Goal: Ask a question: Seek information or help from site administrators or community

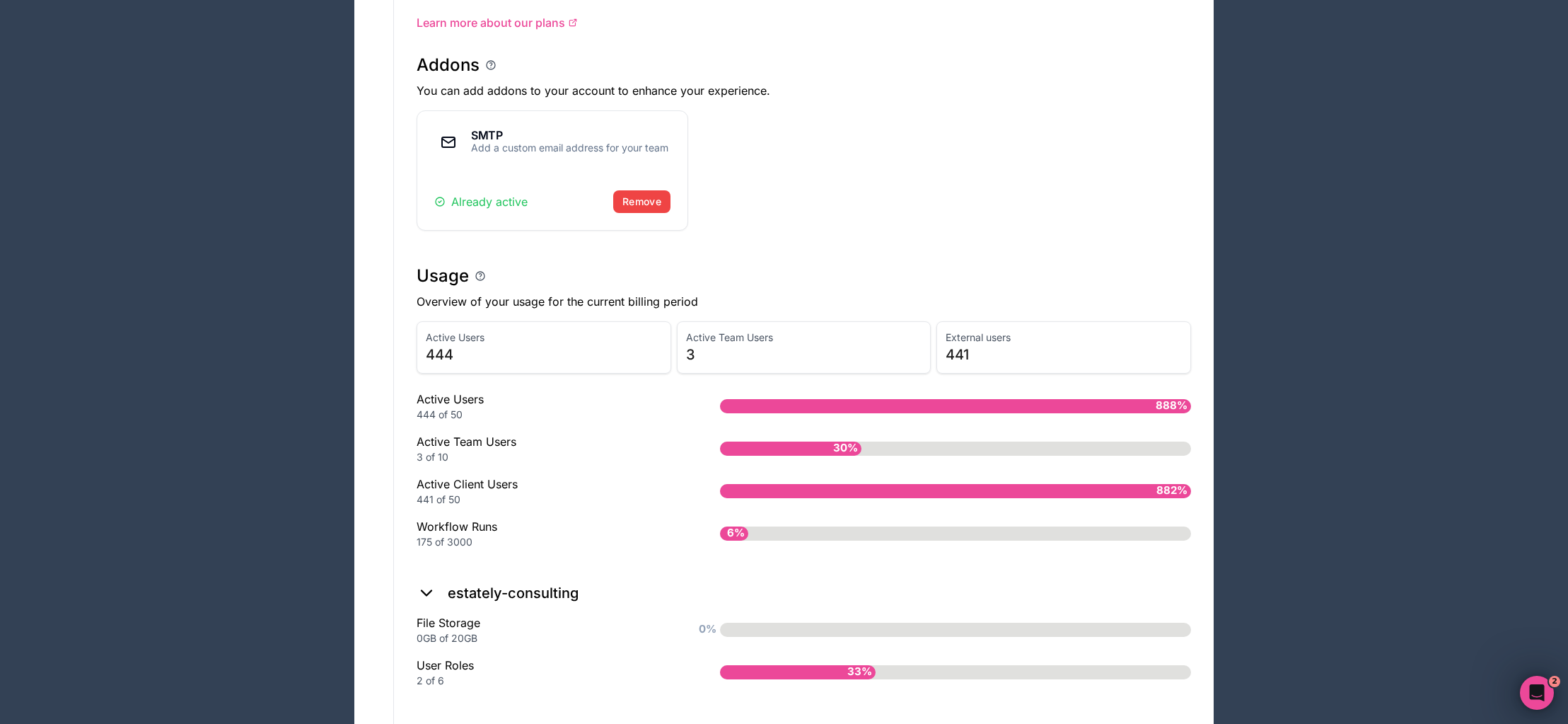
scroll to position [824, 0]
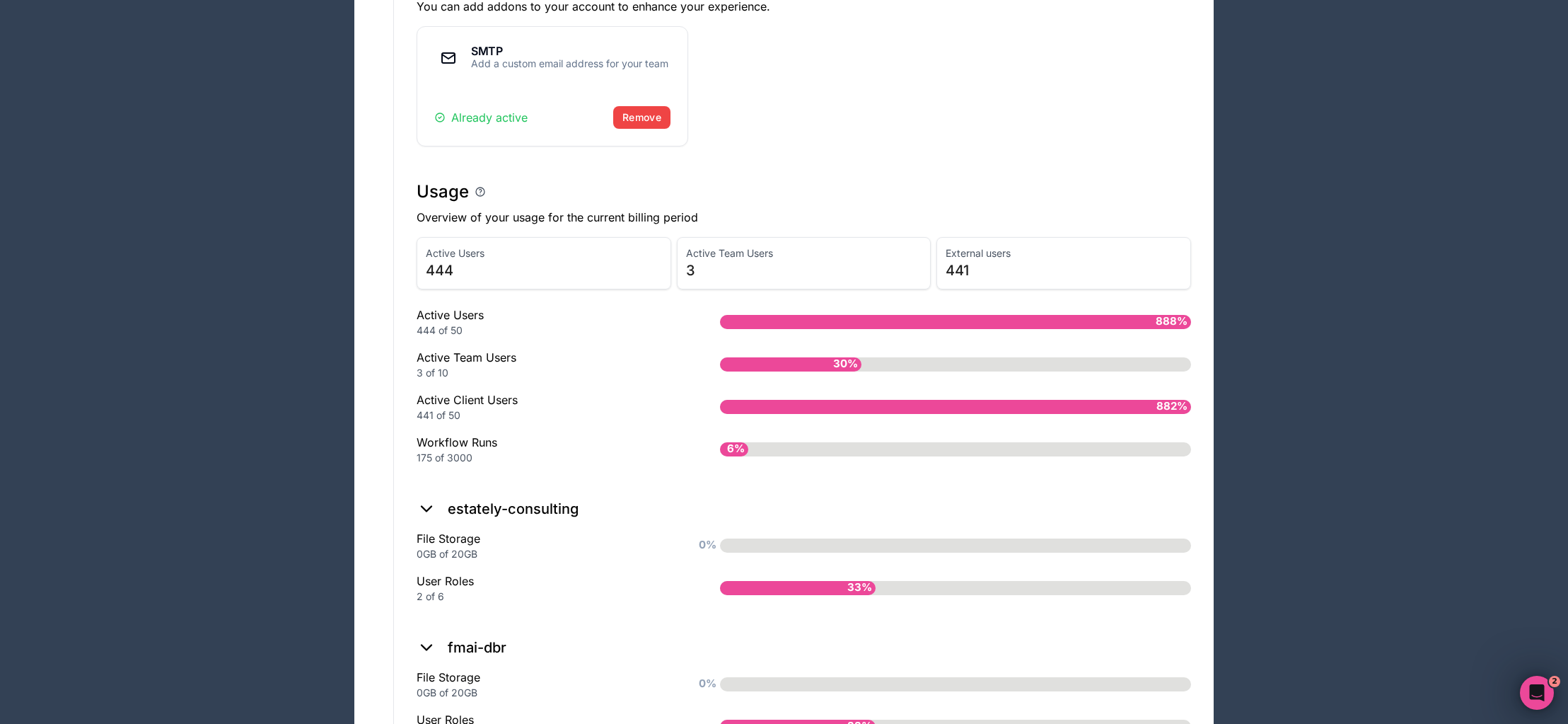
click at [1515, 618] on div "Apps Billing Profile Guides Community Connect with an Expert JK Billing Profile…" at bounding box center [784, 548] width 1568 height 2743
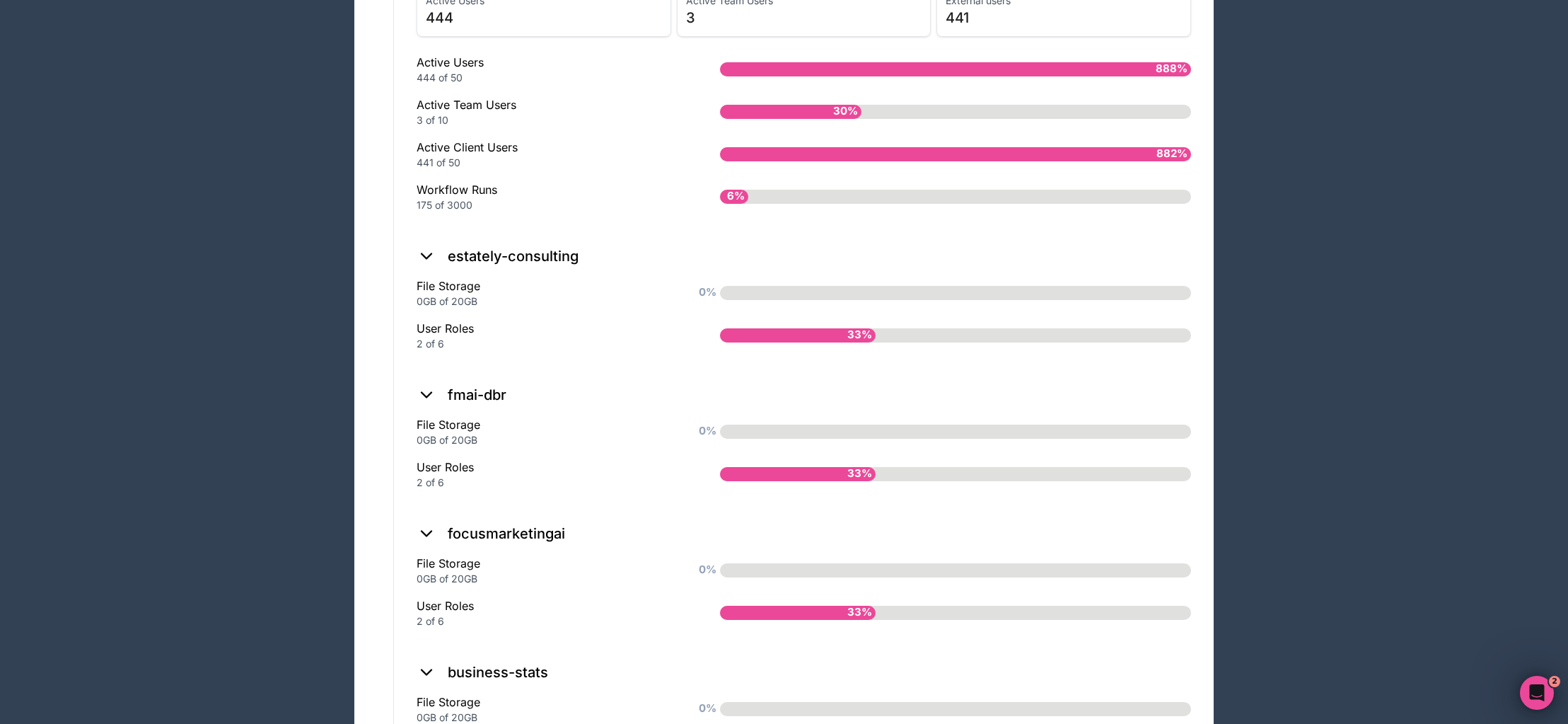
scroll to position [1018, 0]
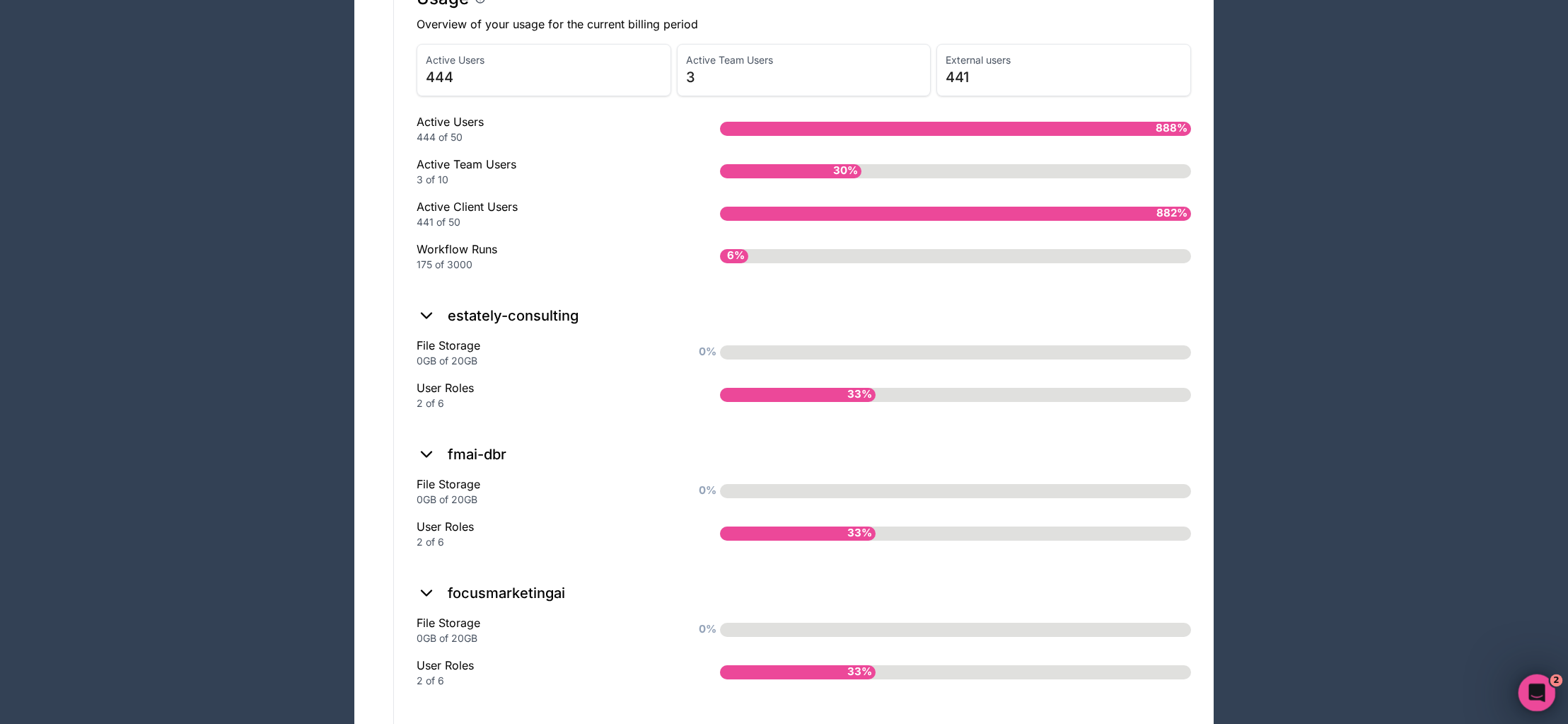
click html
click at [1536, 679] on div "Open Intercom Messenger" at bounding box center [1534, 690] width 46 height 46
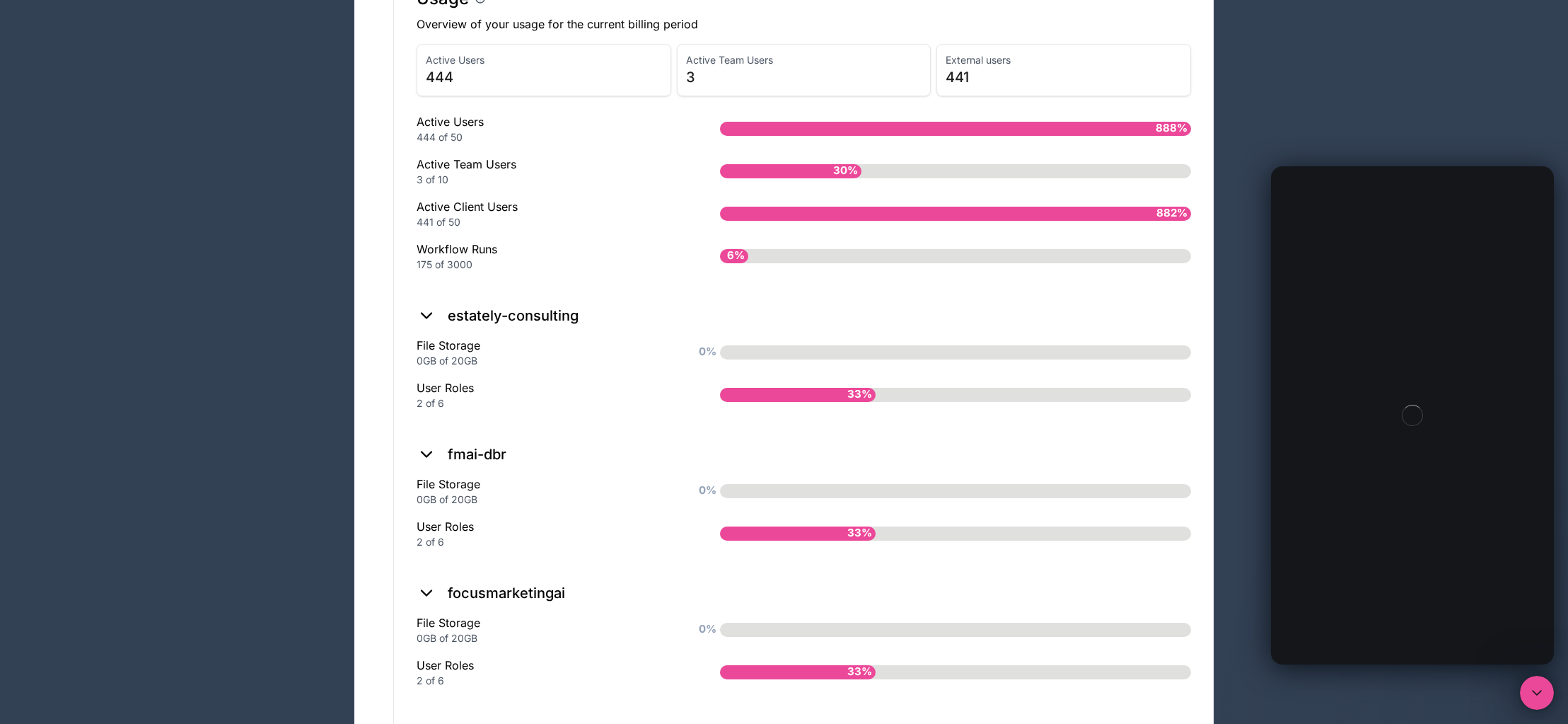
scroll to position [0, 0]
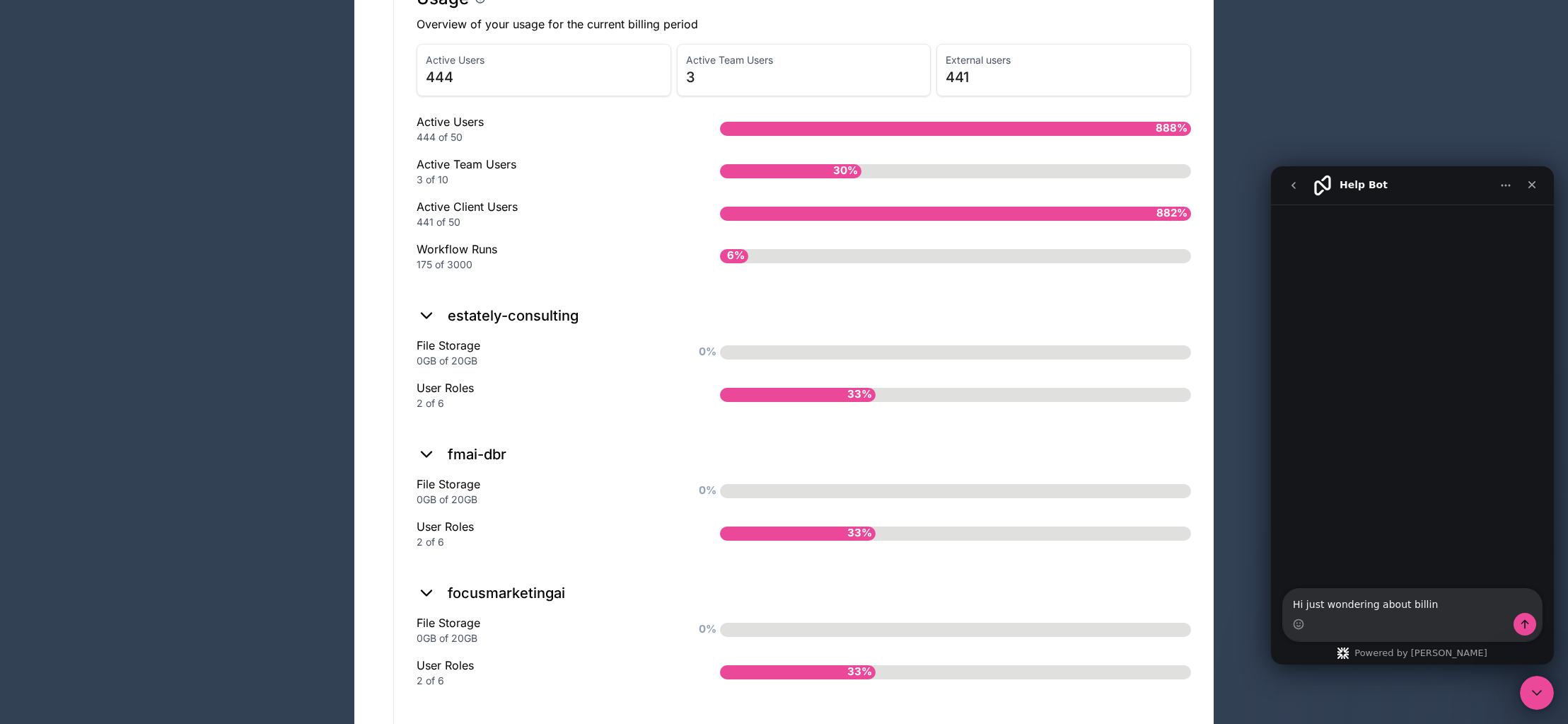
type textarea "Hi just wondering about billing"
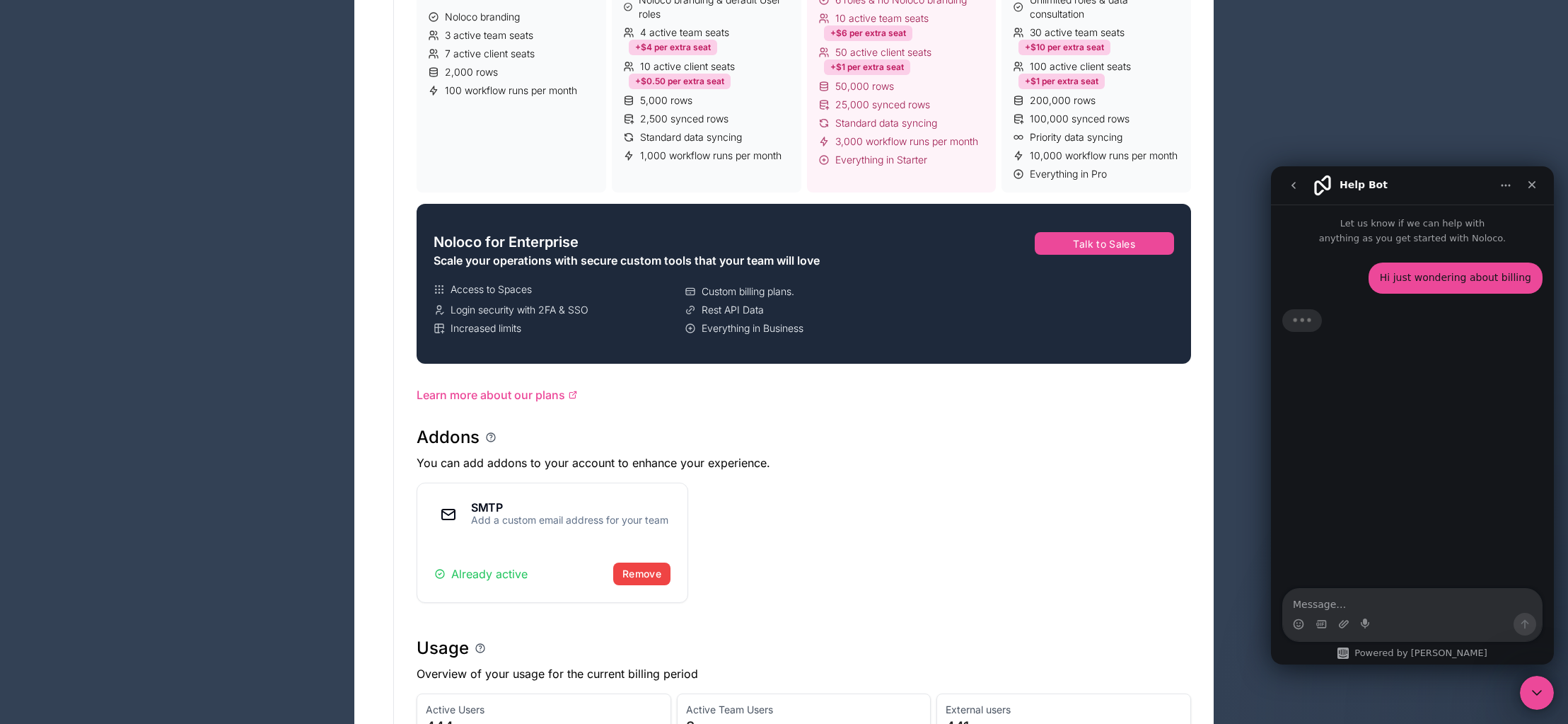
scroll to position [619, 0]
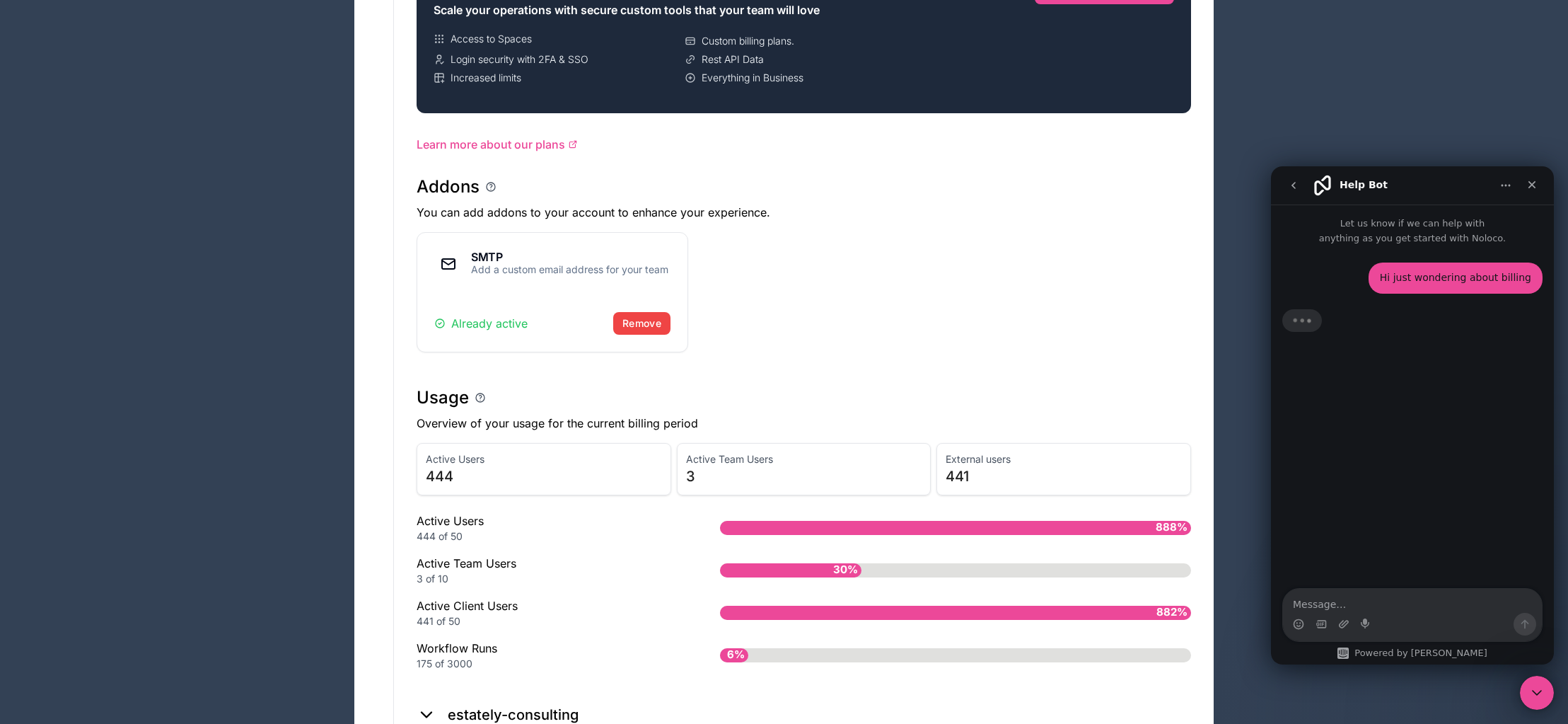
click at [1354, 602] on textarea "Message…" at bounding box center [1412, 600] width 259 height 24
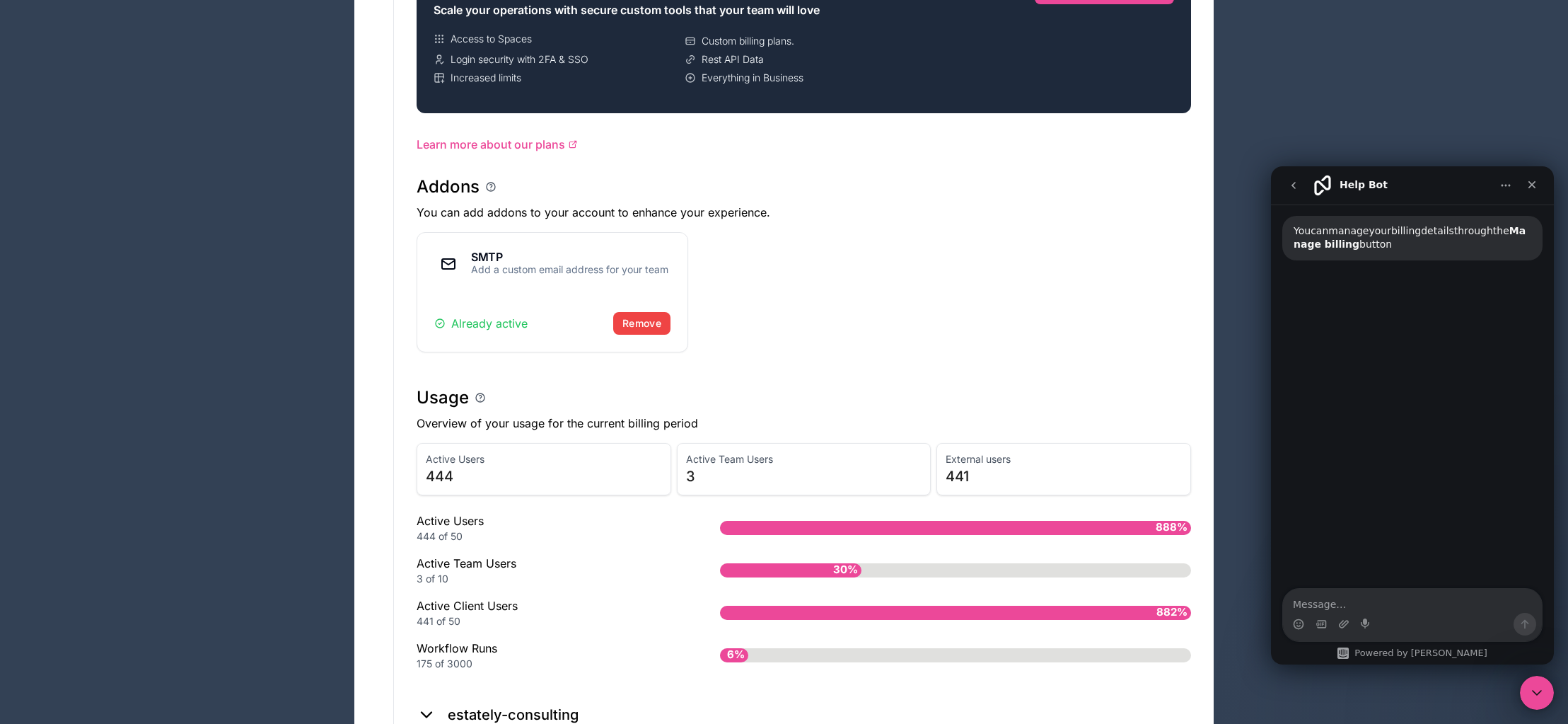
scroll to position [89, 0]
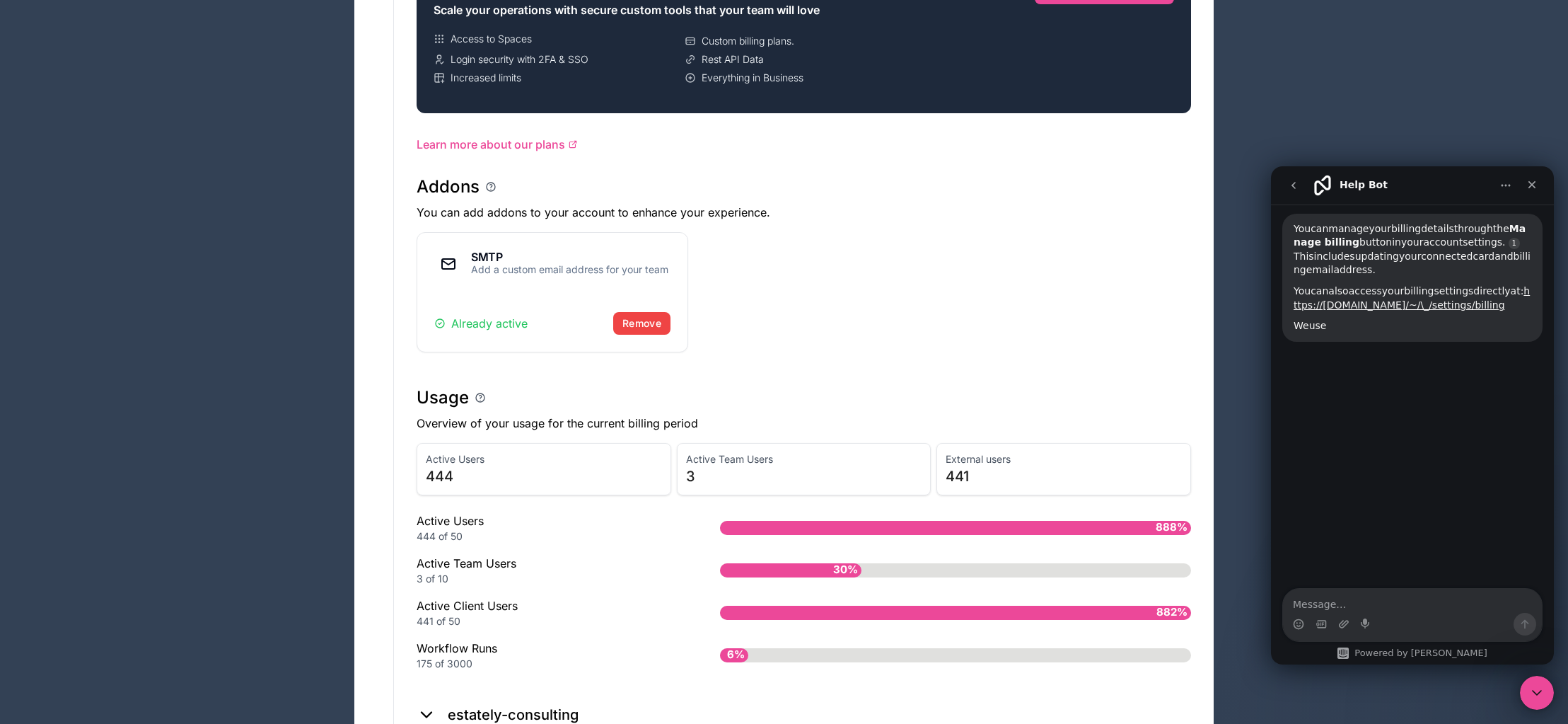
click at [1355, 600] on textarea "Message…" at bounding box center [1412, 600] width 259 height 24
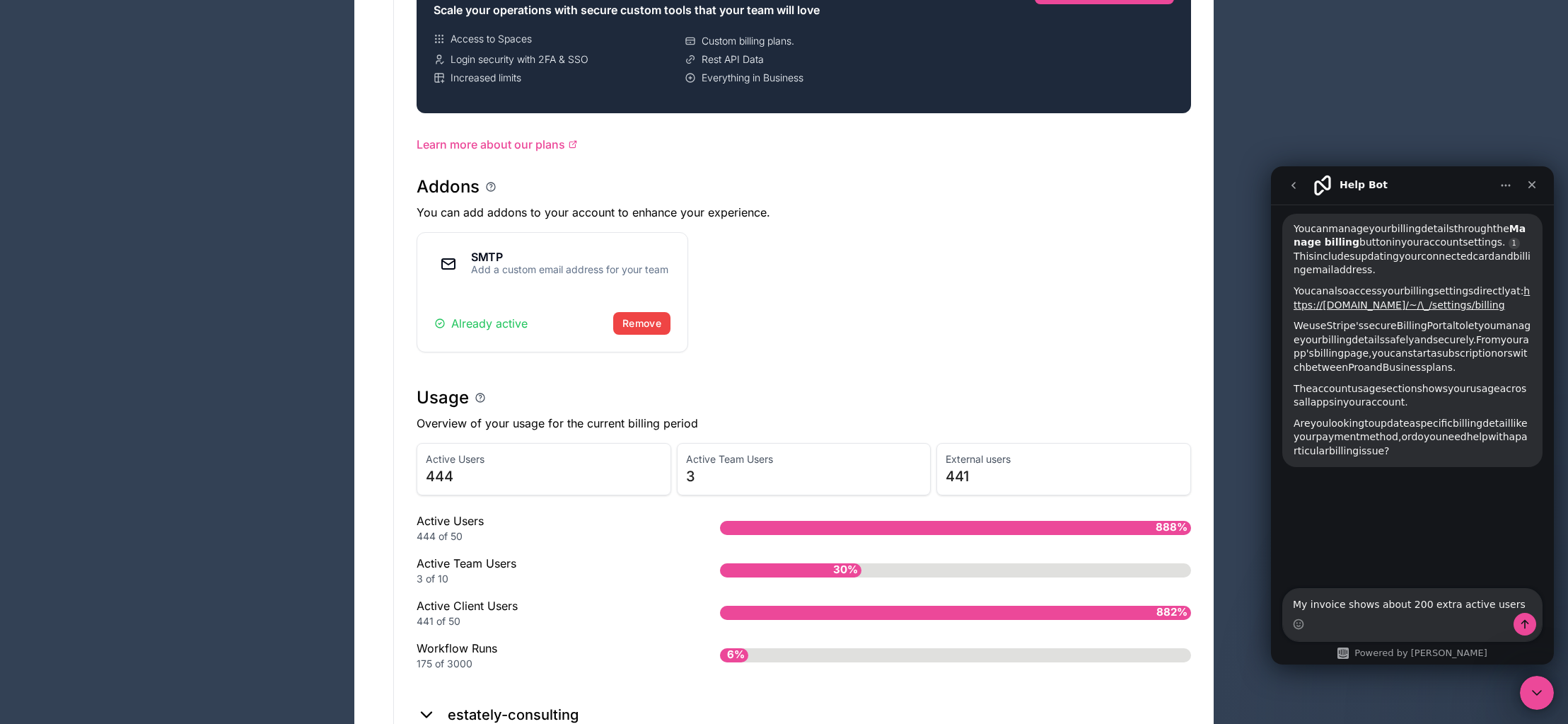
click at [1519, 603] on textarea "My invoice shows about 200 extra active users" at bounding box center [1412, 600] width 259 height 24
type textarea "My invoice shows about 200 extra active users"
click at [1528, 628] on icon "Send a message…" at bounding box center [1525, 624] width 11 height 11
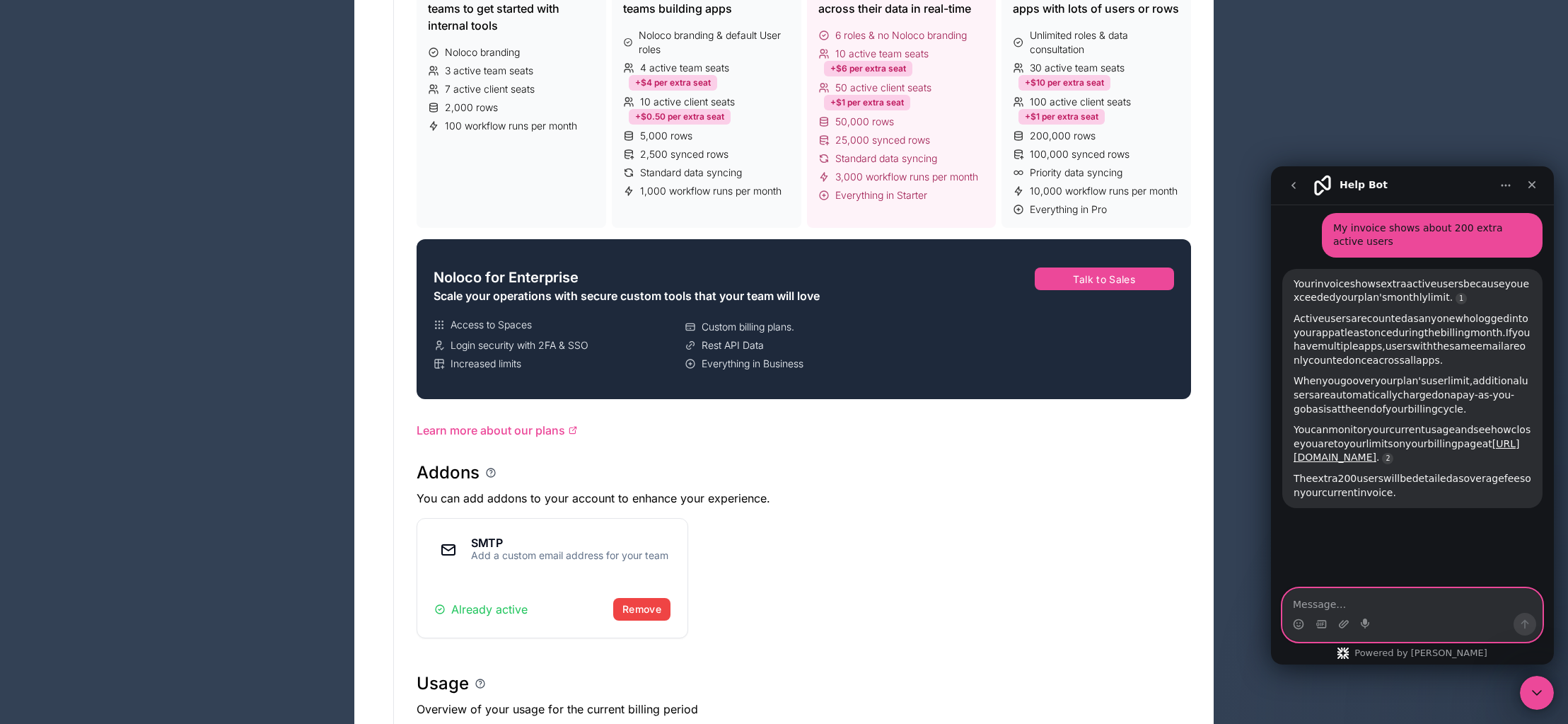
scroll to position [608, 0]
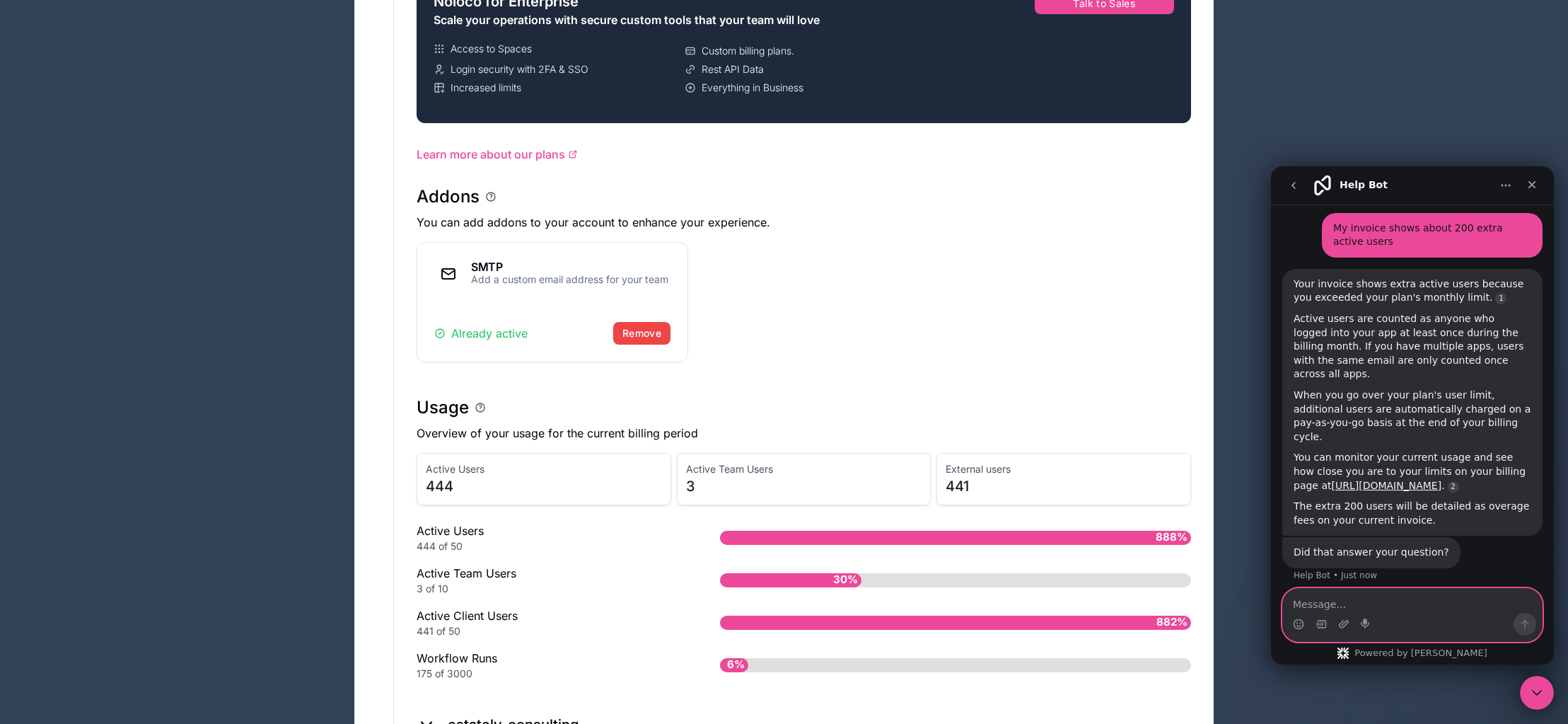
click at [1396, 596] on textarea "Message…" at bounding box center [1412, 600] width 259 height 24
click at [1404, 597] on textarea "Message…" at bounding box center [1412, 600] width 259 height 24
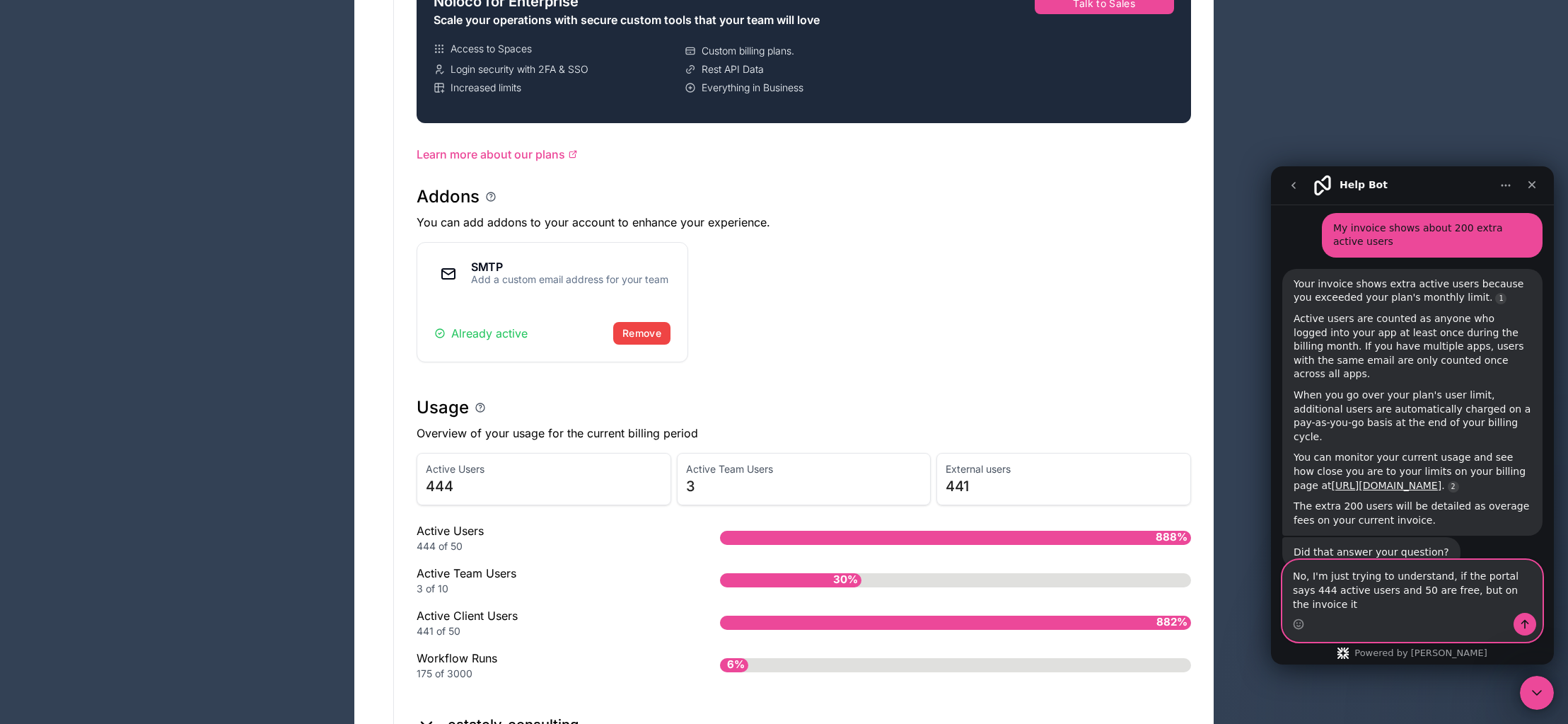
scroll to position [380, 0]
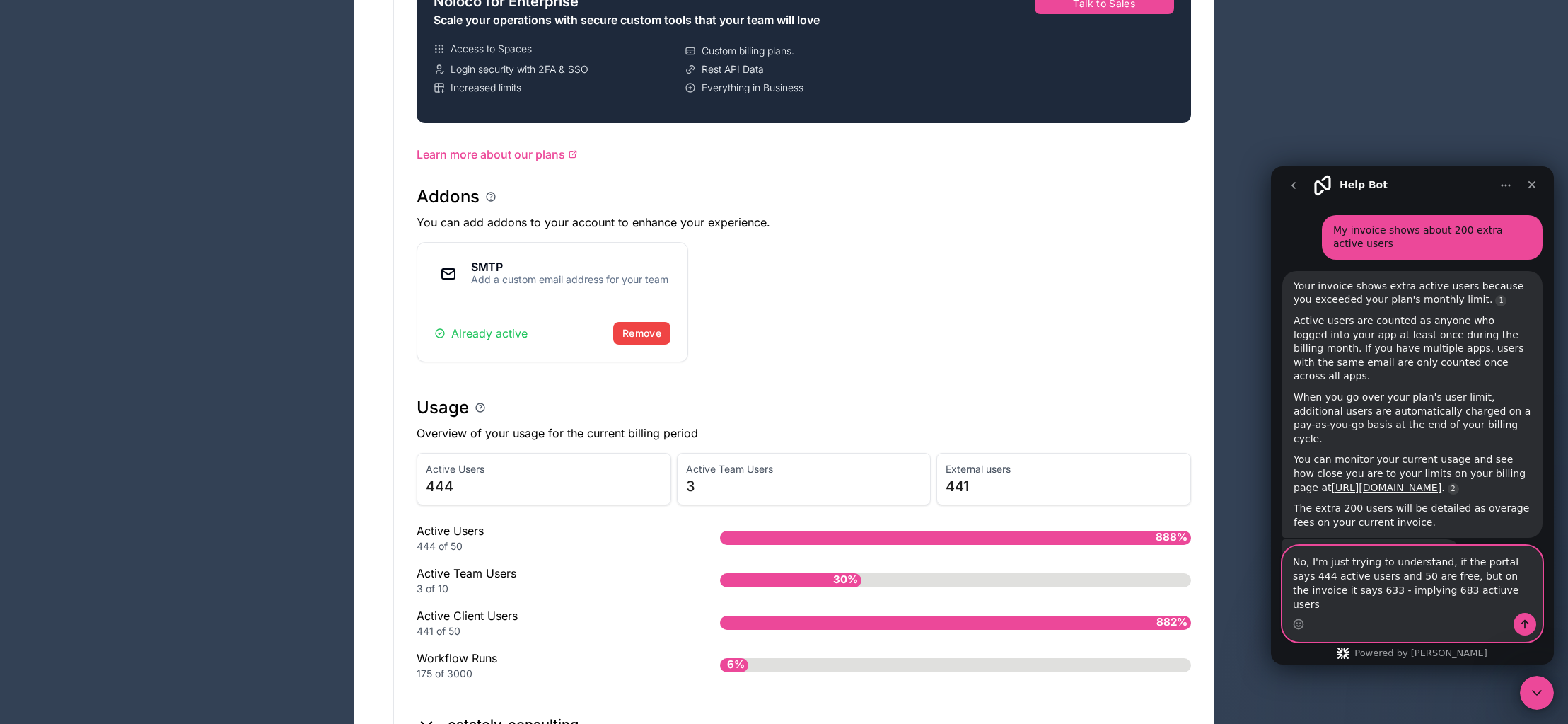
click at [1437, 604] on textarea "No, I'm just trying to understand, if the portal says 444 active users and 50 a…" at bounding box center [1412, 579] width 259 height 67
type textarea "No, I'm just trying to understand, if the portal says 444 active users and 50 a…"
click at [1520, 624] on icon "Send a message…" at bounding box center [1525, 624] width 11 height 11
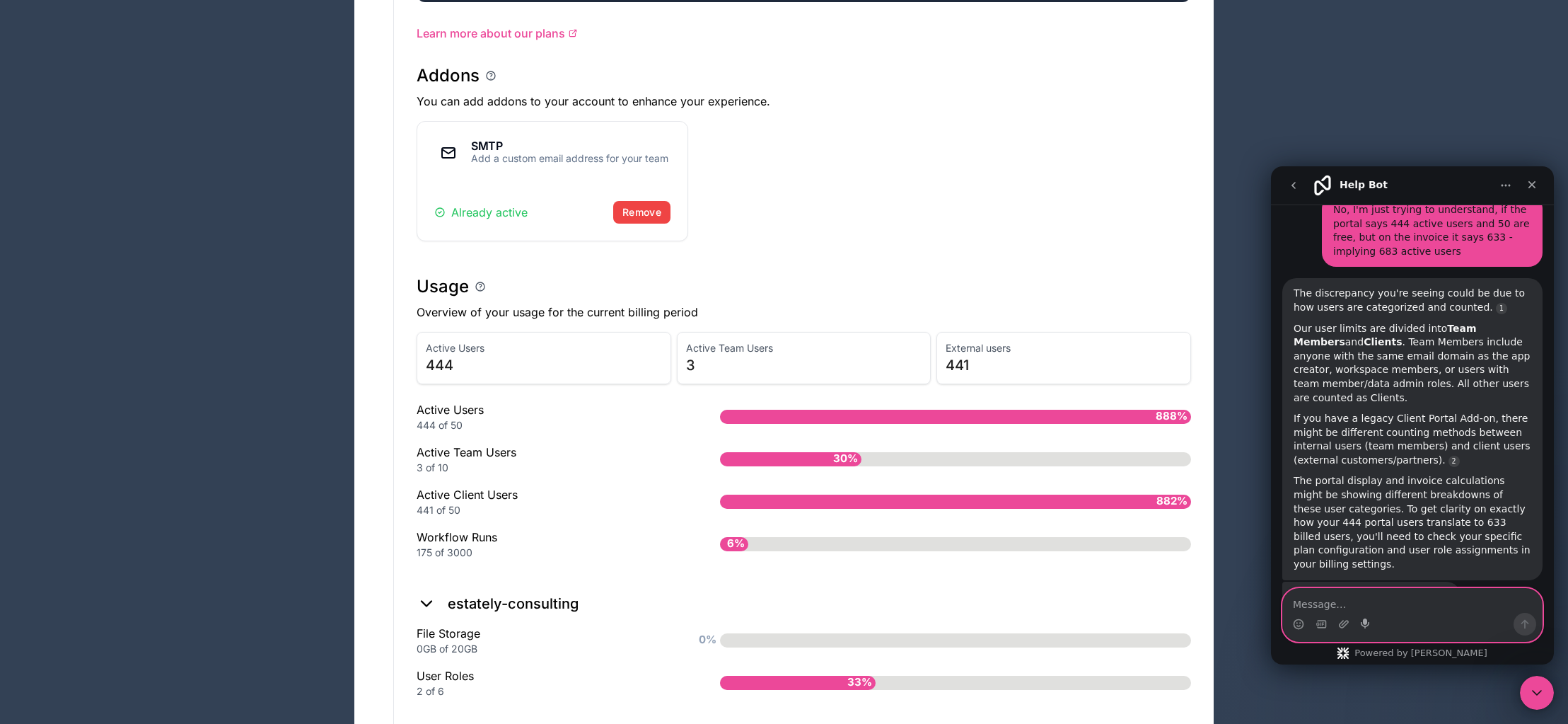
scroll to position [638, 0]
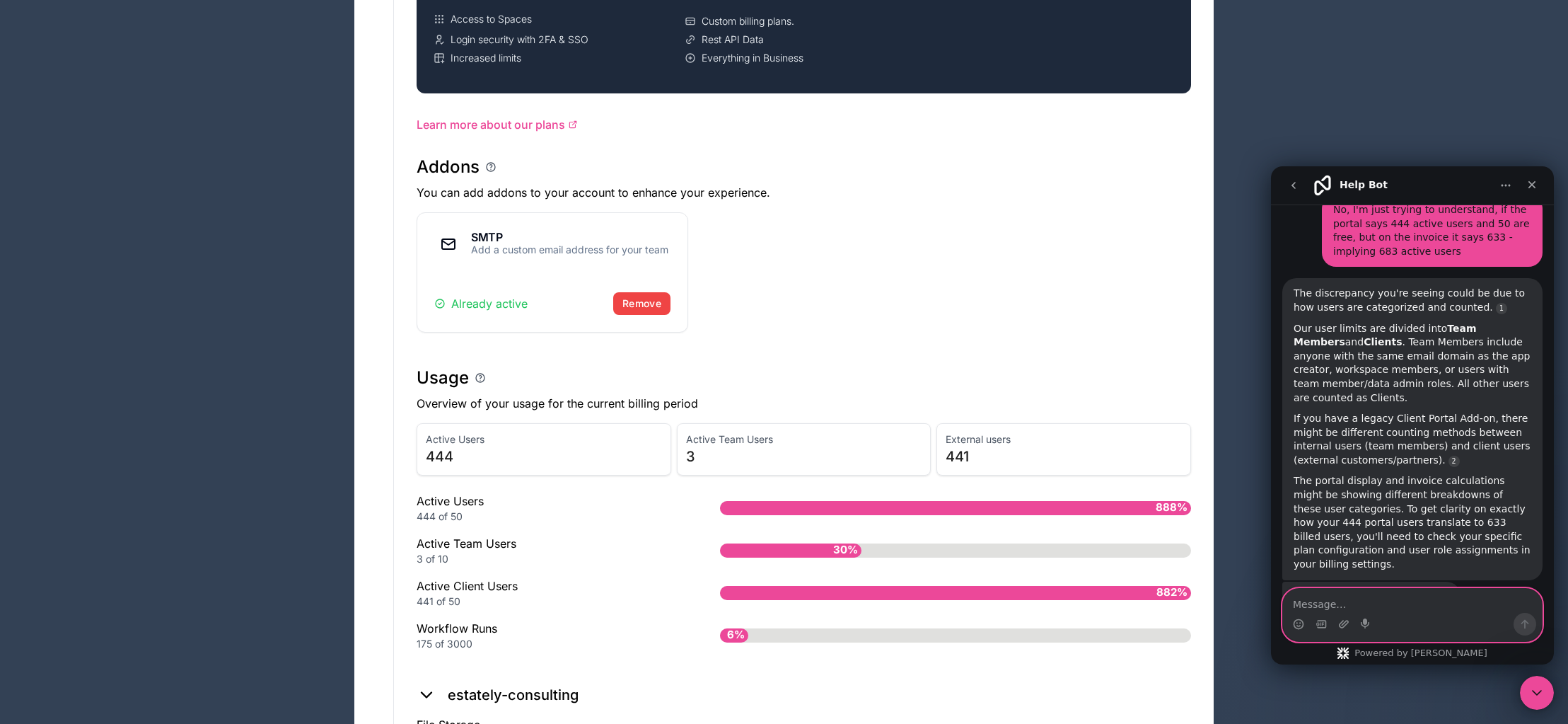
click at [1380, 604] on textarea "Message…" at bounding box center [1412, 600] width 259 height 24
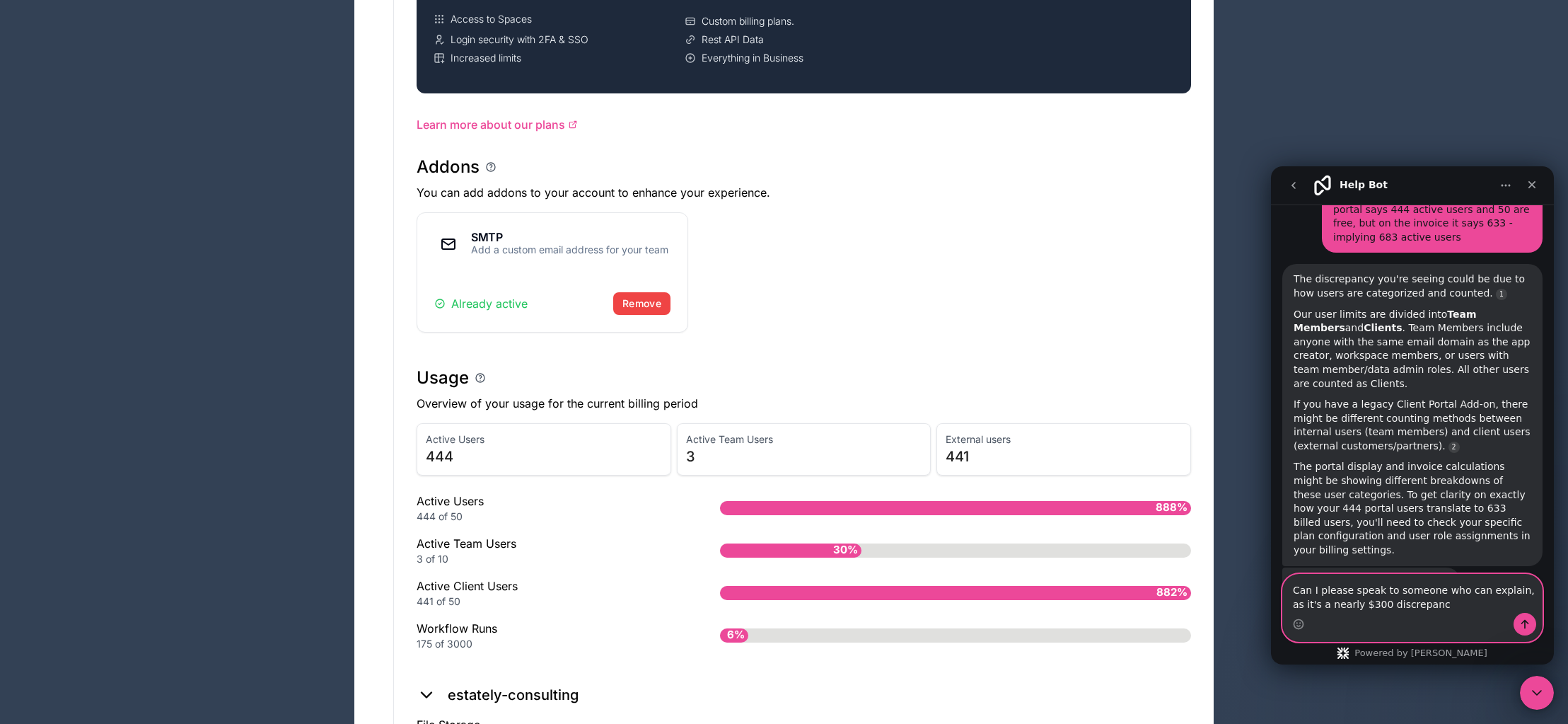
type textarea "Can I please speak to someone who can explain, as it's a nearly $300 discrepancy"
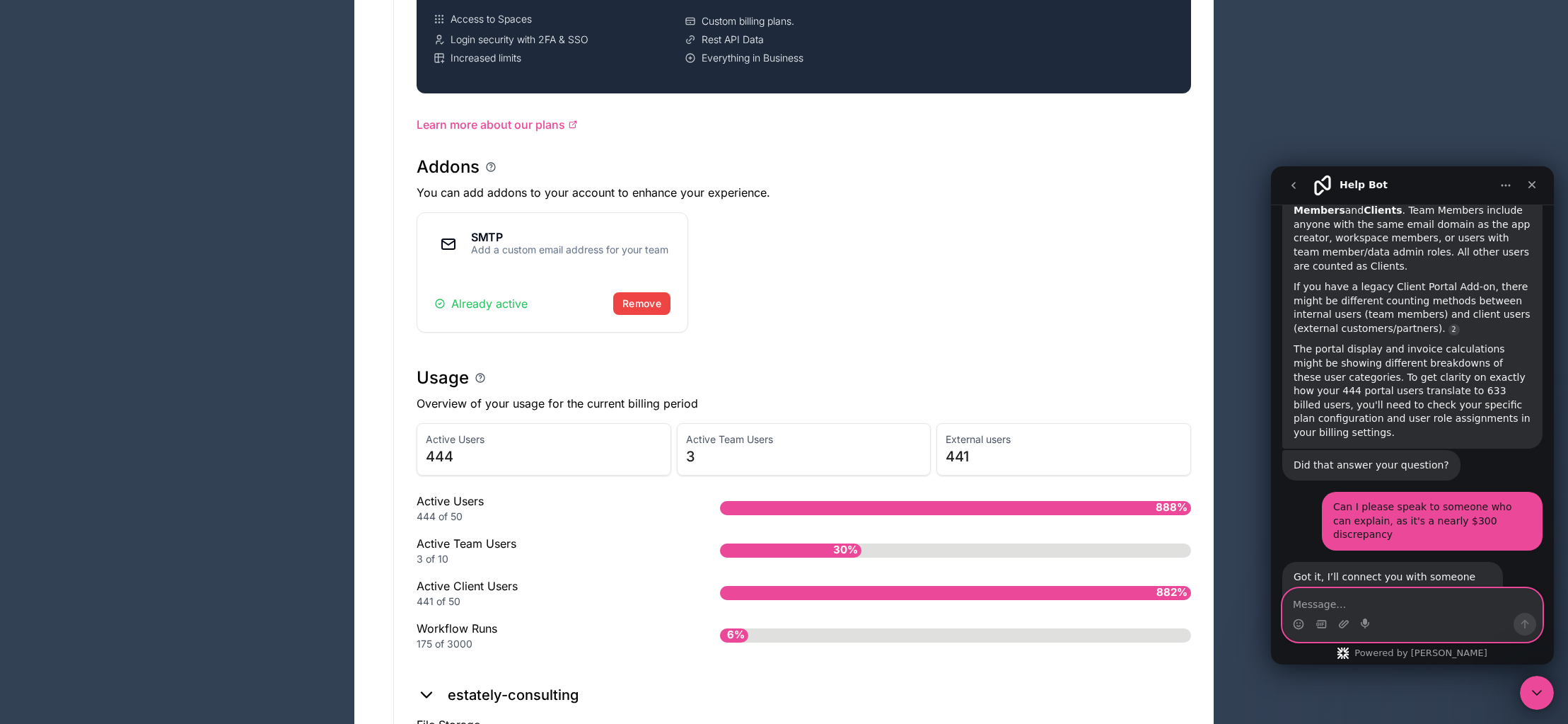
scroll to position [907, 0]
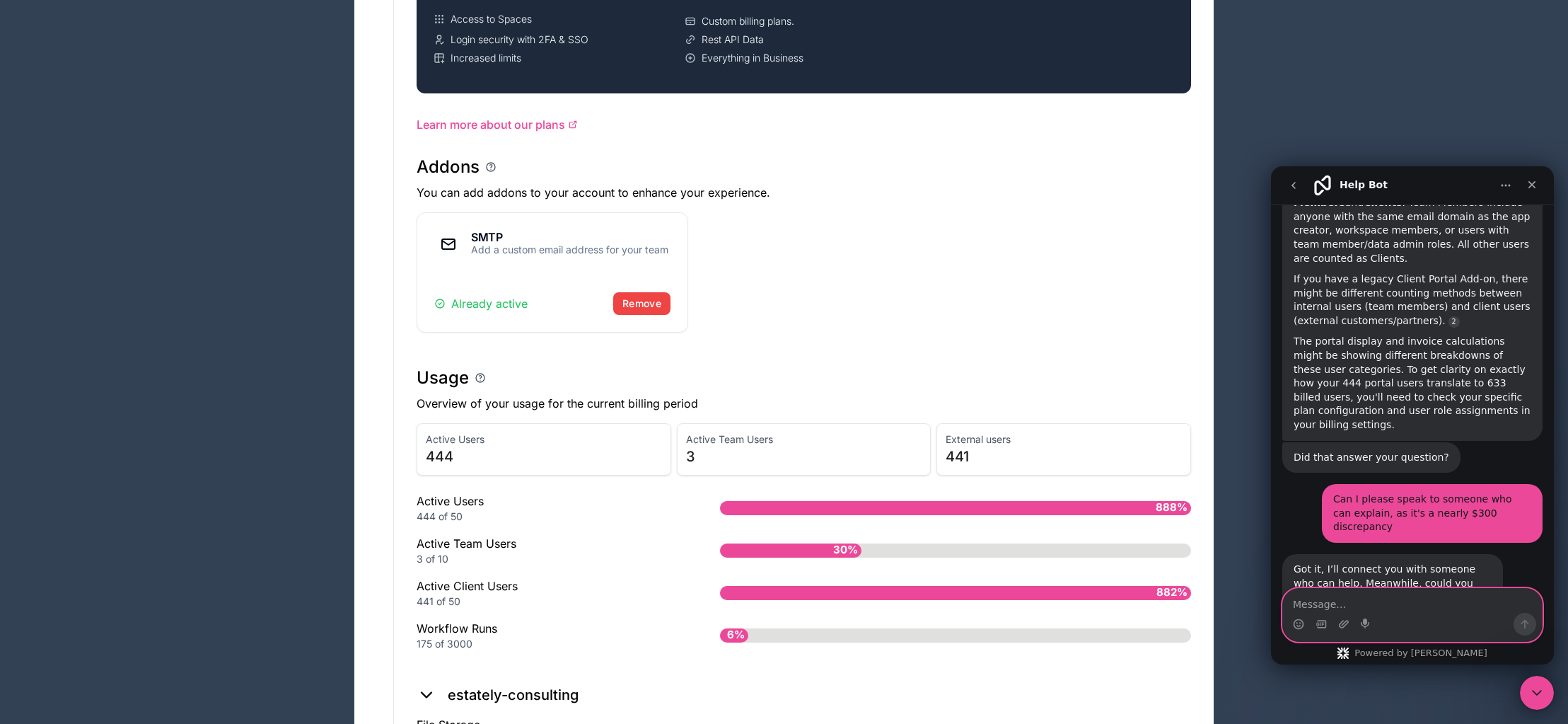
click at [1415, 601] on textarea "Message…" at bounding box center [1412, 600] width 259 height 24
click at [1345, 624] on icon "Upload attachment" at bounding box center [1344, 624] width 10 height 8
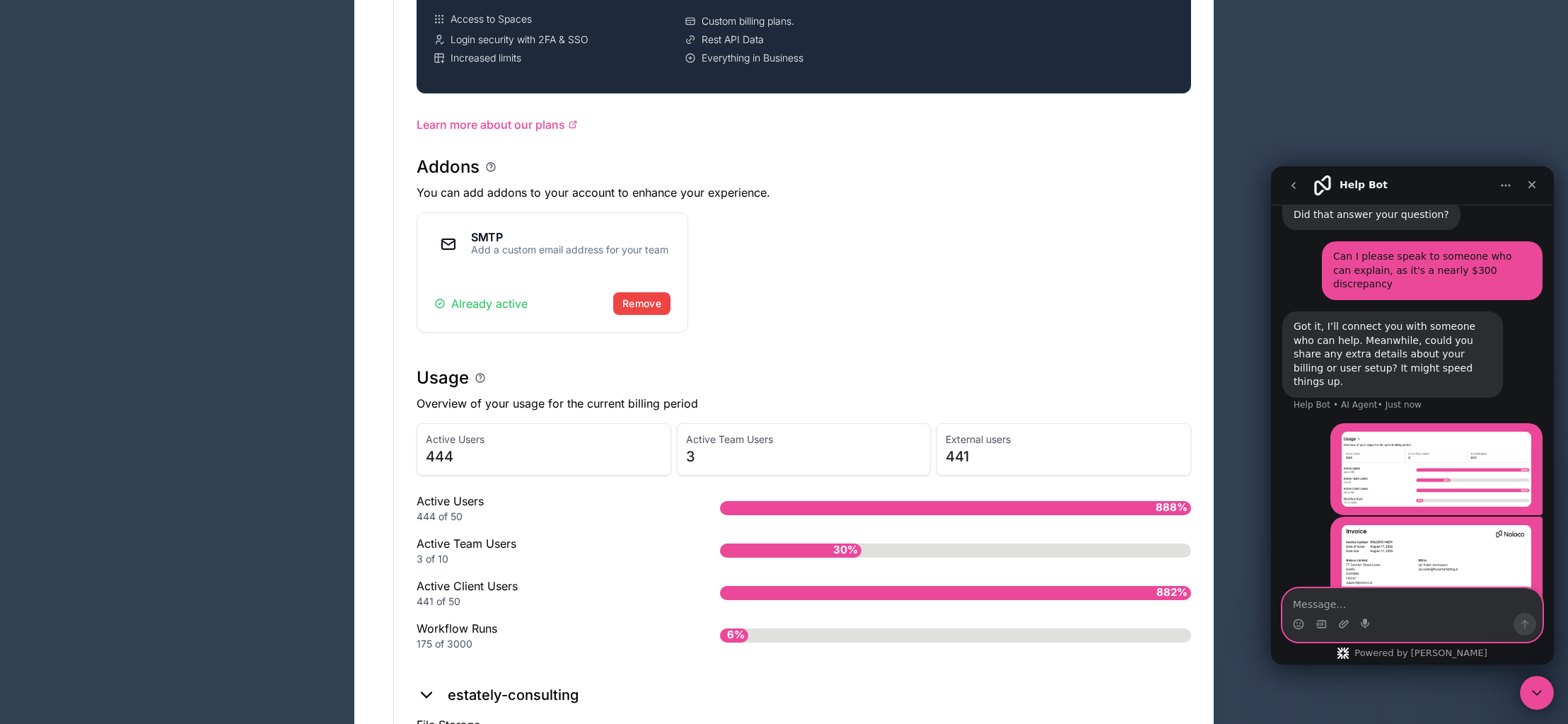
scroll to position [1186, 0]
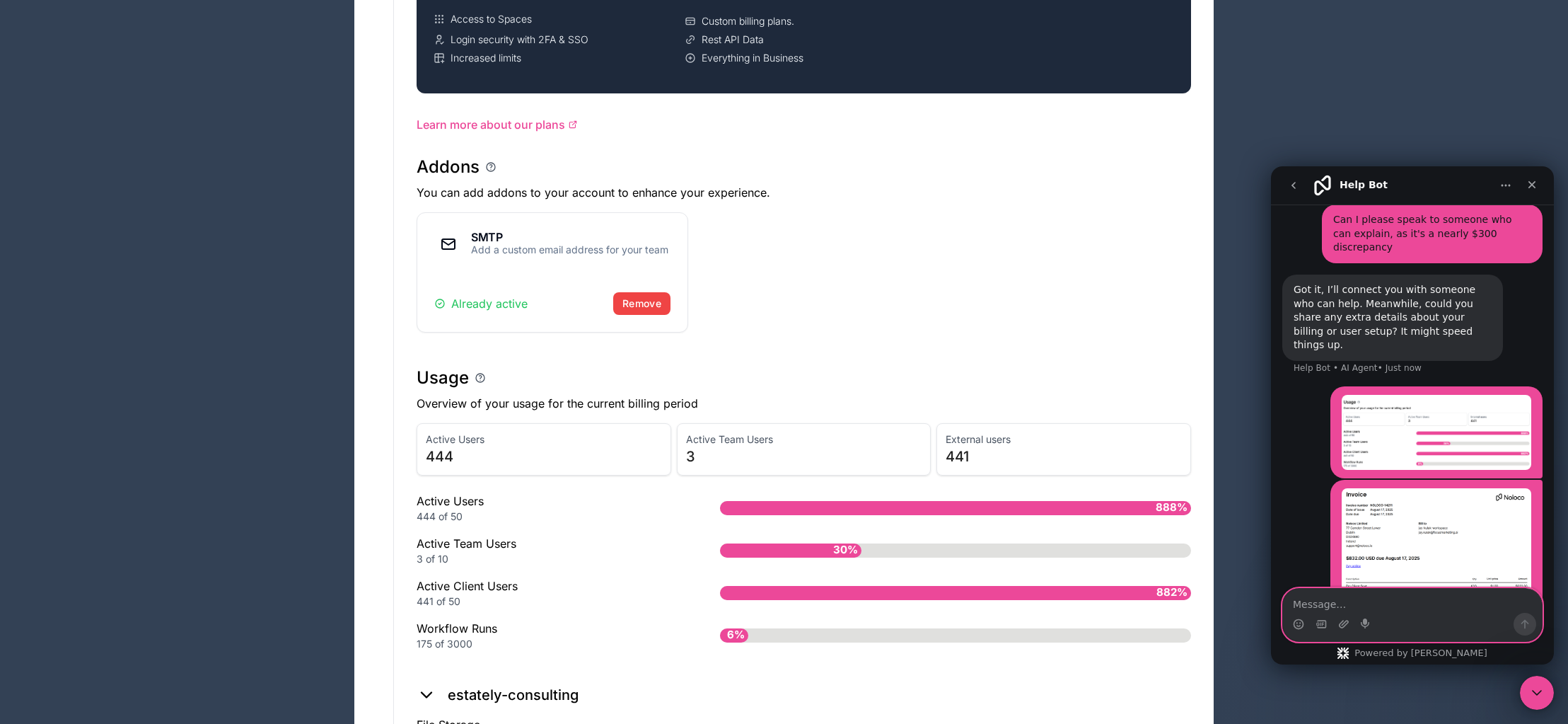
click at [1389, 593] on textarea "Message…" at bounding box center [1412, 600] width 259 height 24
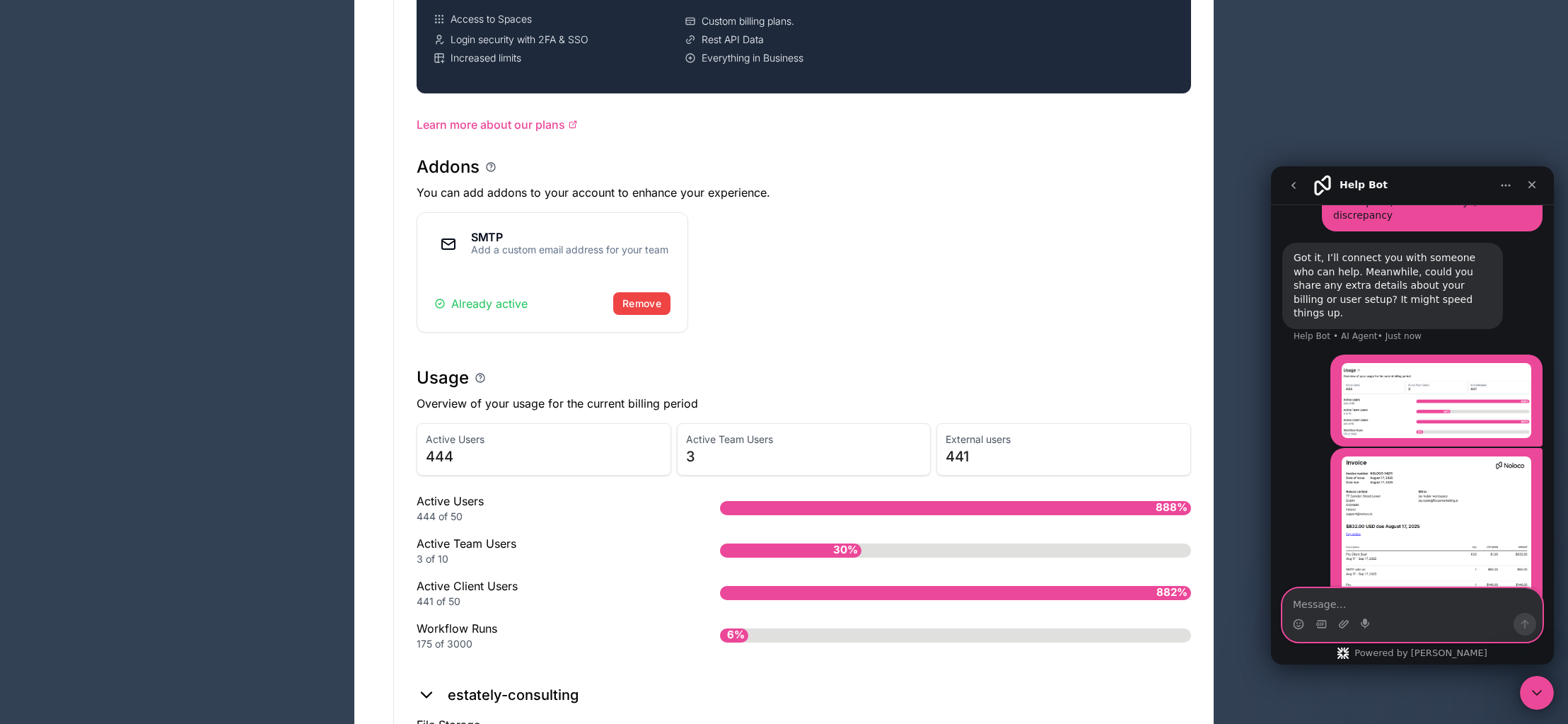
scroll to position [1232, 0]
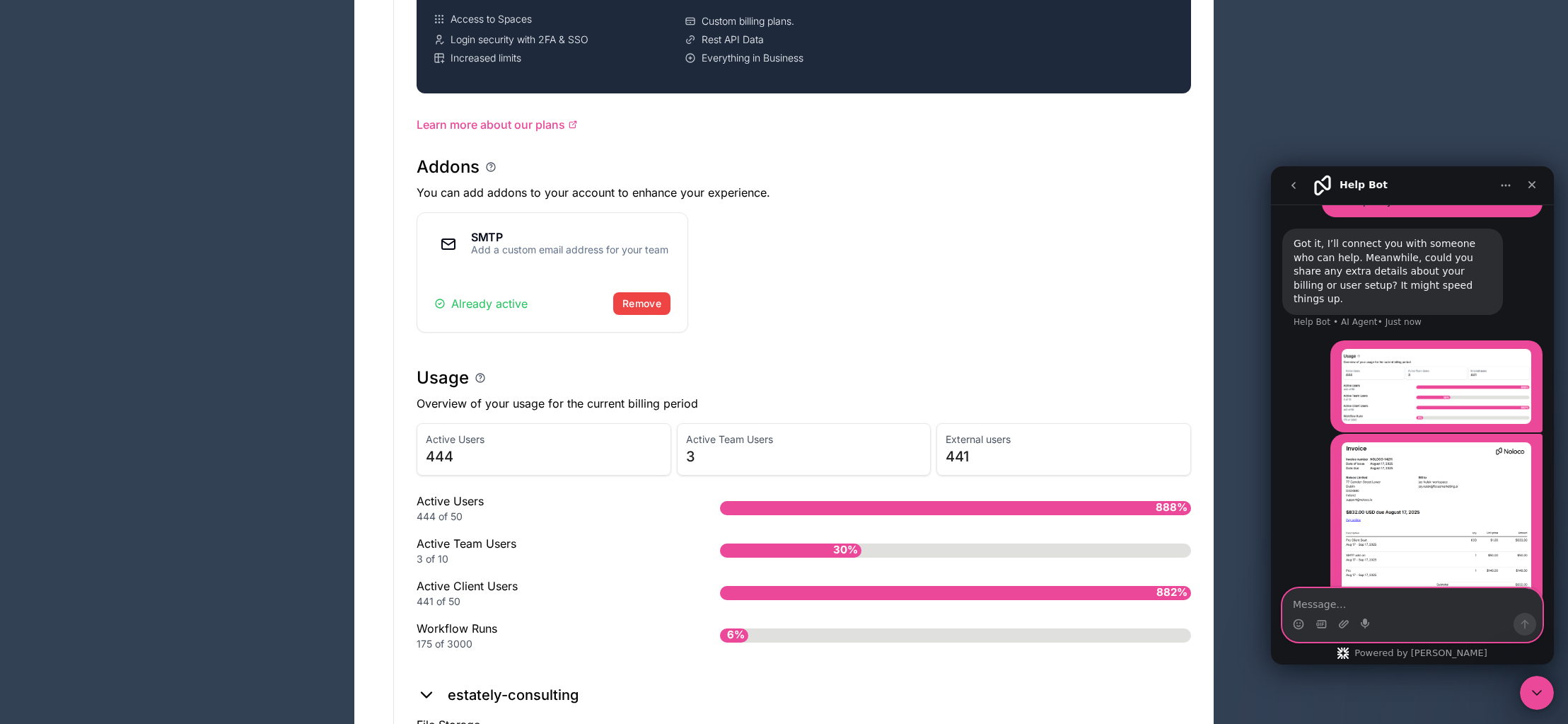
type textarea "S"
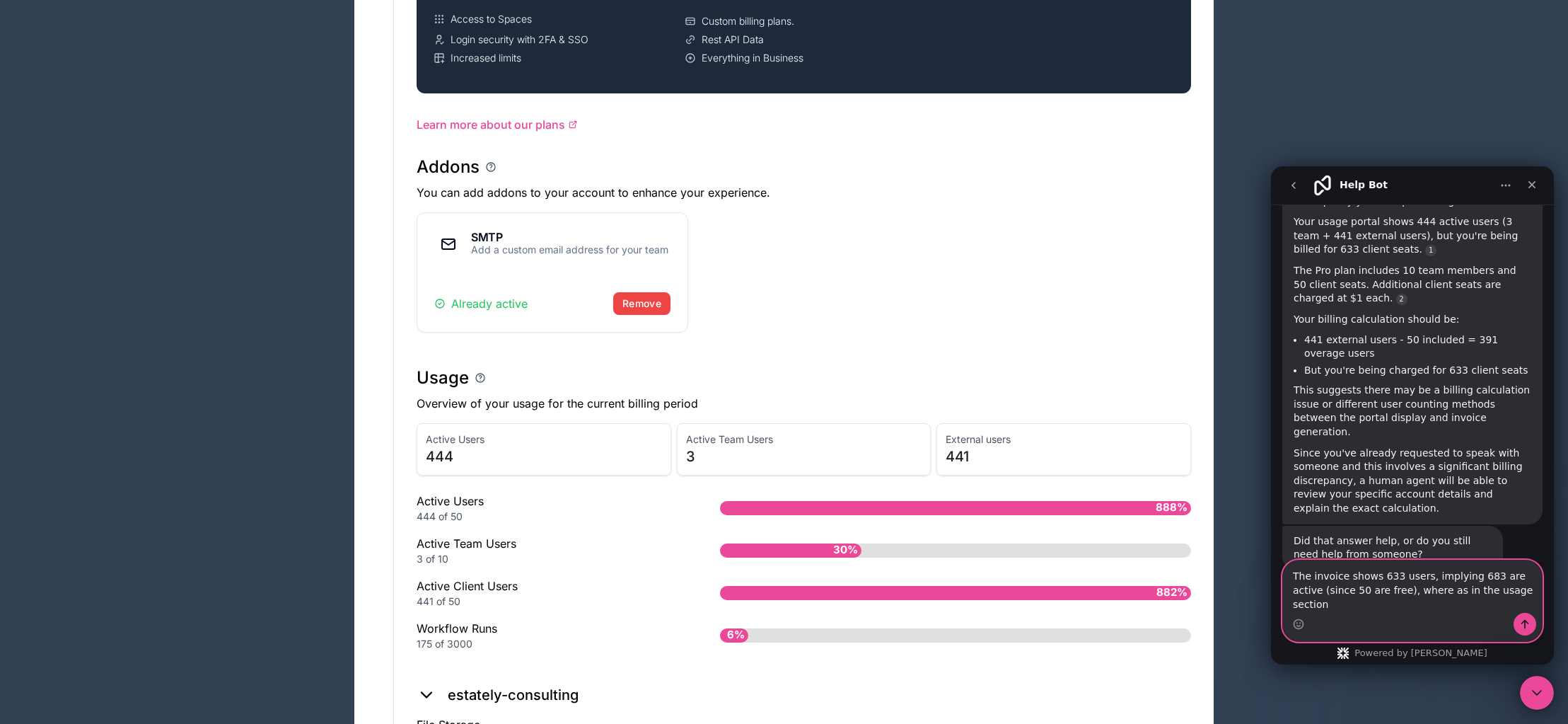
scroll to position [1679, 0]
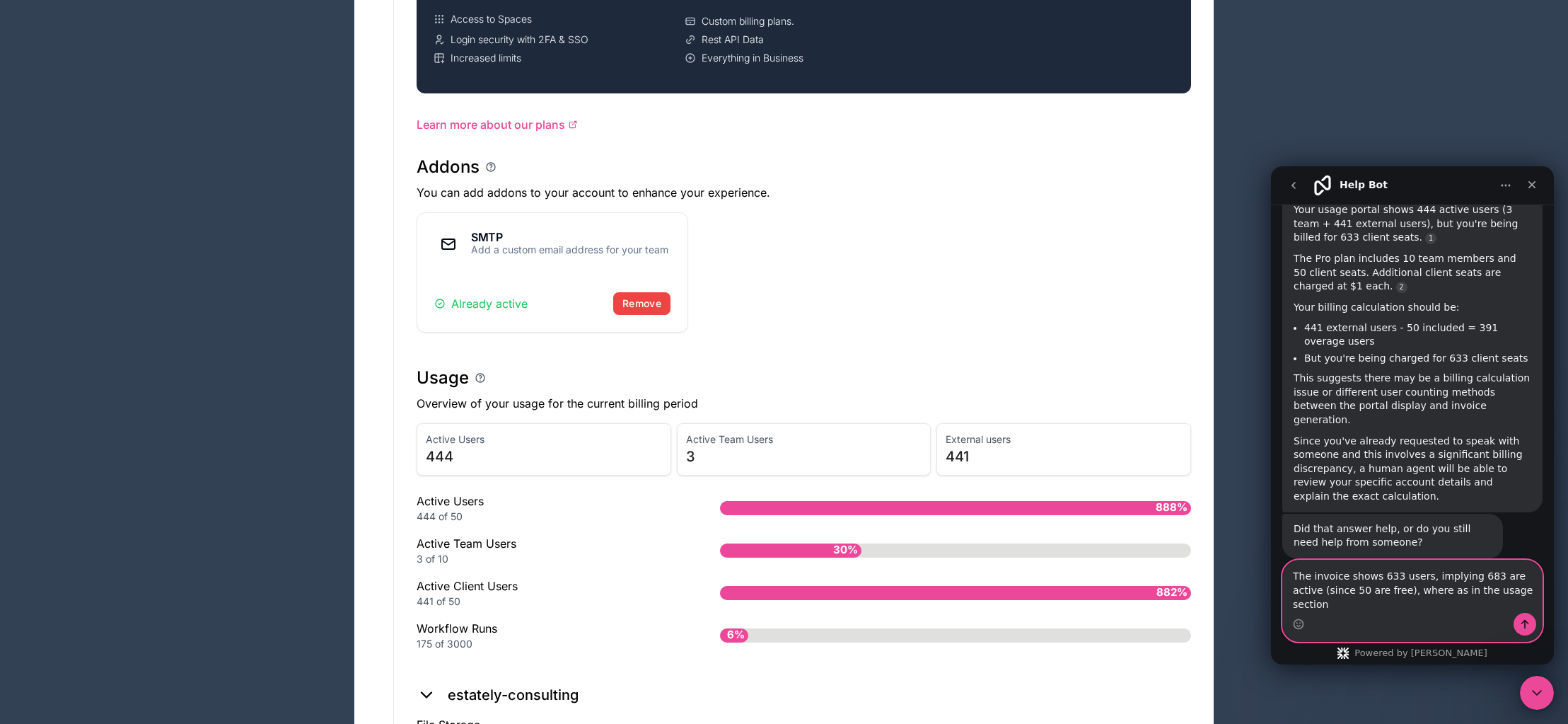
type textarea "The invoice shows 633 users, implying 683 are active (since 50 are free), where…"
click at [1479, 620] on button "No, I still need help 👤" at bounding box center [1470, 634] width 132 height 28
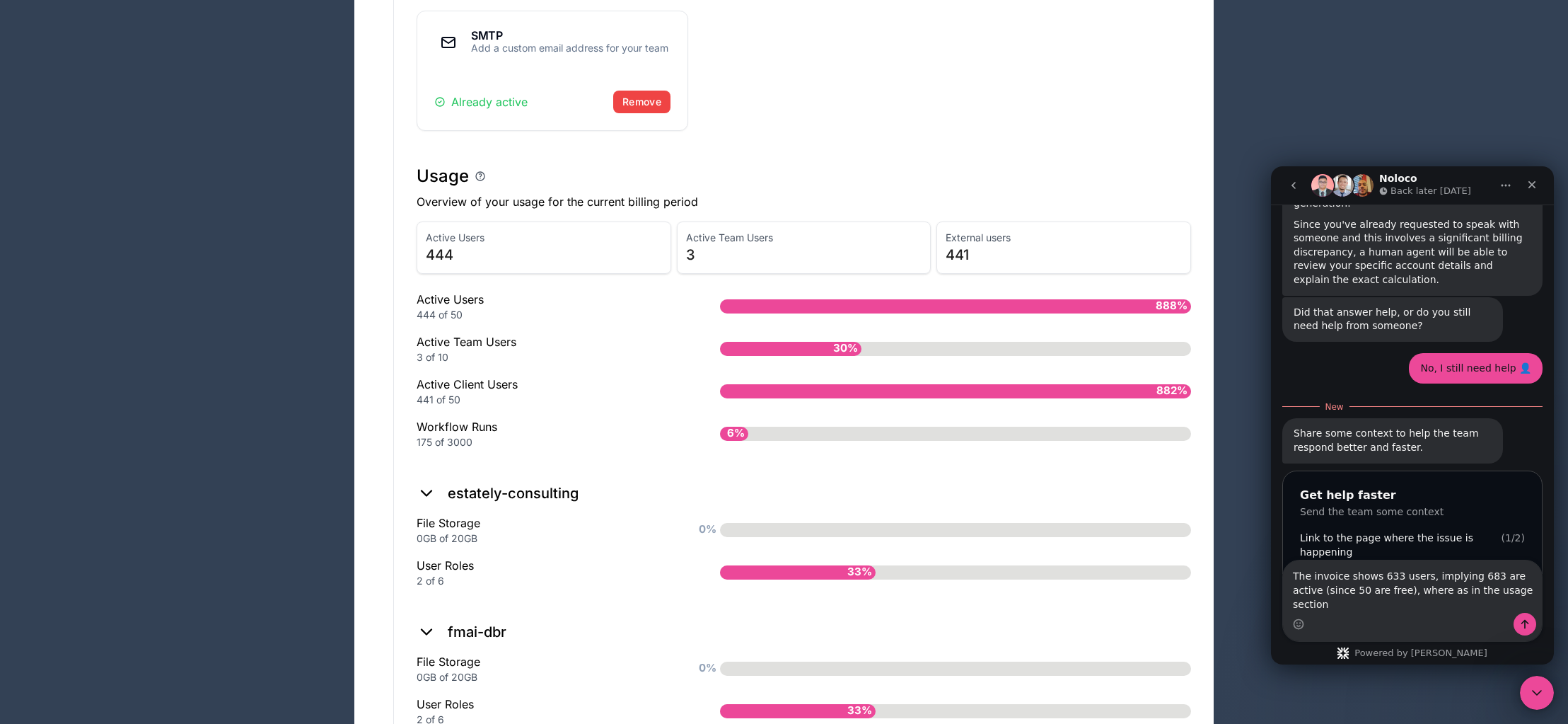
scroll to position [936, 0]
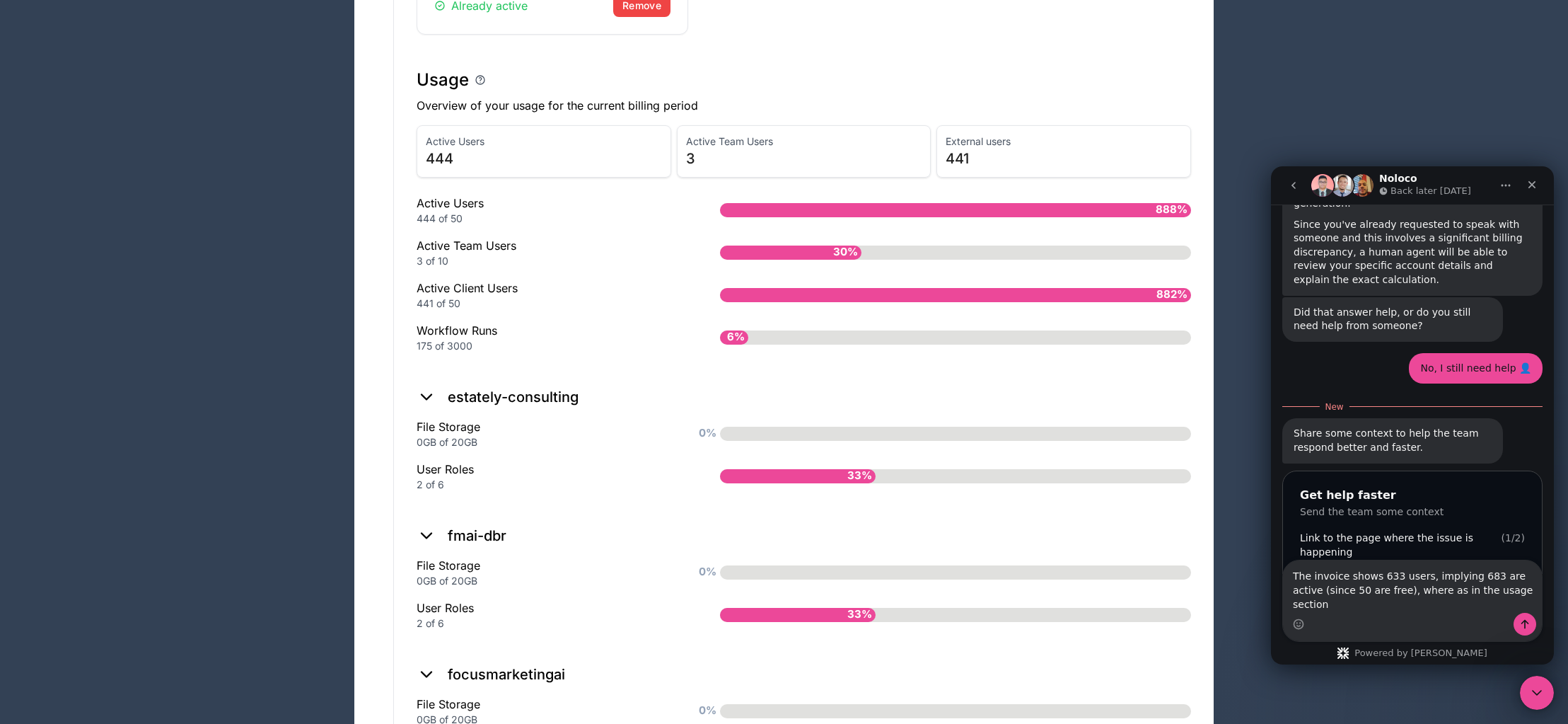
click at [1401, 563] on input "Link to the page where the issue is happening" at bounding box center [1397, 577] width 195 height 28
click at [1411, 622] on div "Intercom messenger" at bounding box center [1412, 624] width 259 height 23
click at [1375, 563] on input "Link to the page where the issue is happening" at bounding box center [1397, 577] width 195 height 28
paste input "[URL][DOMAIN_NAME]"
type input "[URL][DOMAIN_NAME]"
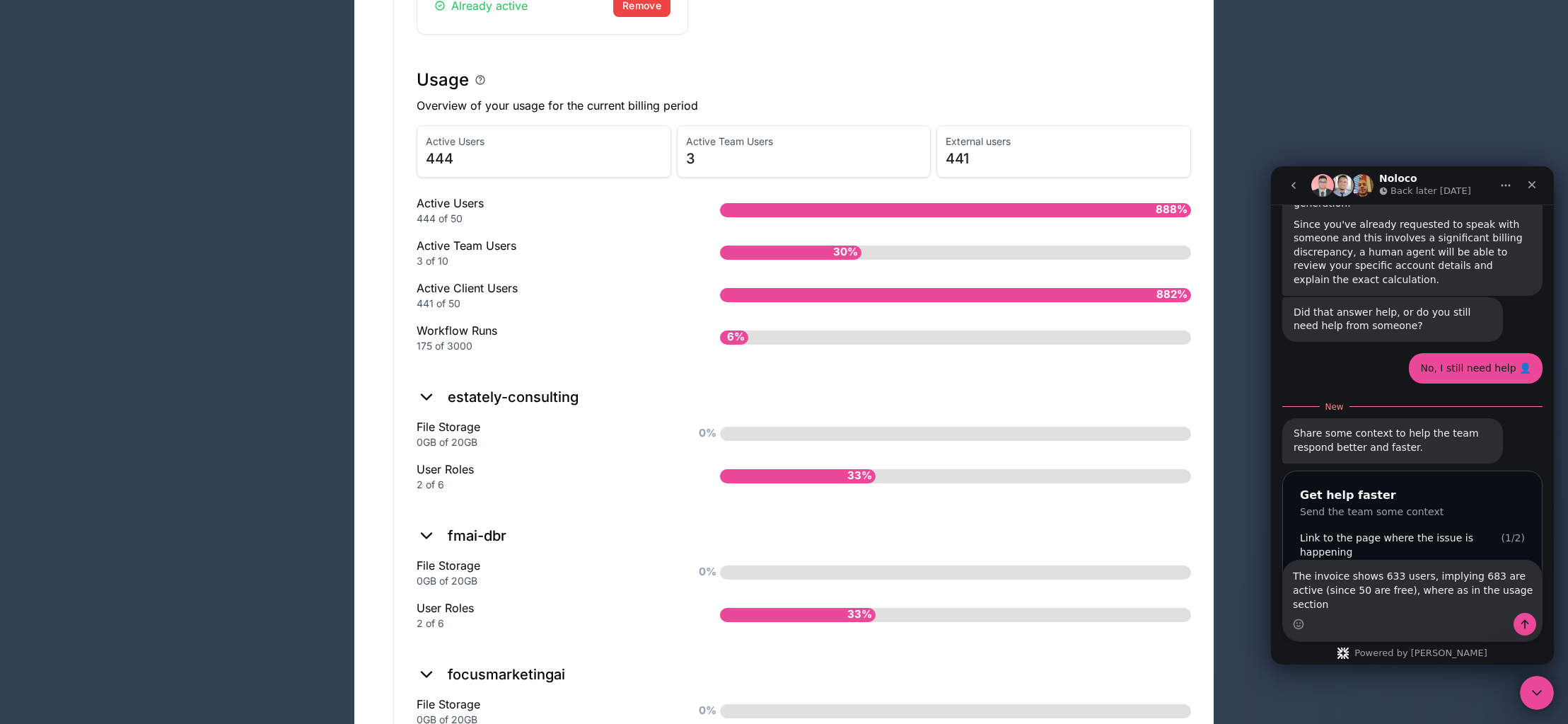
click at [1503, 563] on button "Submit" at bounding box center [1511, 577] width 30 height 28
click at [1372, 606] on textarea "The invoice shows 633 users, implying 683 are active (since 50 are free), where…" at bounding box center [1412, 586] width 259 height 53
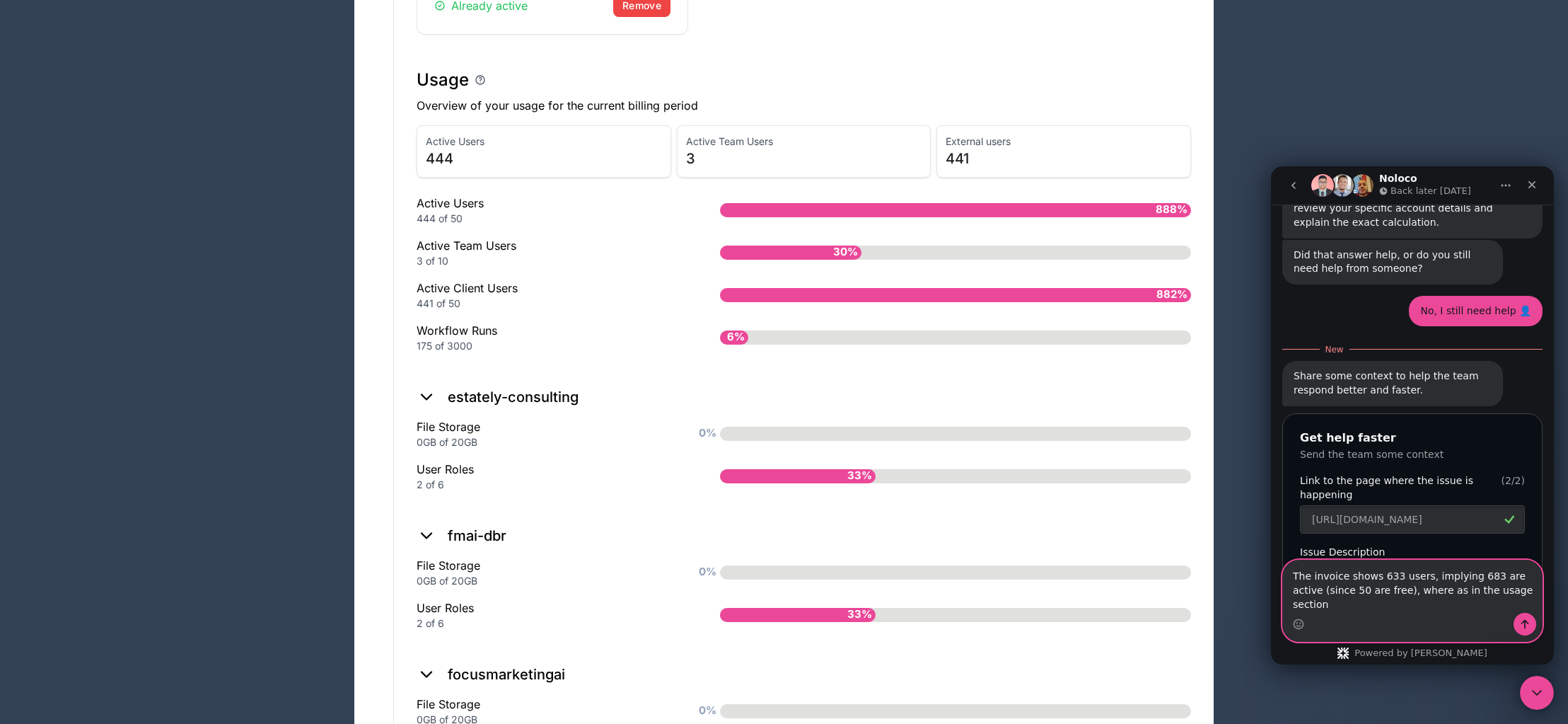
click at [1400, 608] on textarea "The invoice shows 633 users, implying 683 are active (since 50 are free), where…" at bounding box center [1412, 586] width 259 height 53
click at [1385, 563] on input "Issue Description" at bounding box center [1397, 577] width 195 height 28
type input "Billing query"
click at [1507, 563] on button "Submit" at bounding box center [1511, 577] width 30 height 28
click at [1399, 608] on textarea "The invoice shows 633 users, implying 683 are active (since 50 are free), where…" at bounding box center [1412, 586] width 259 height 53
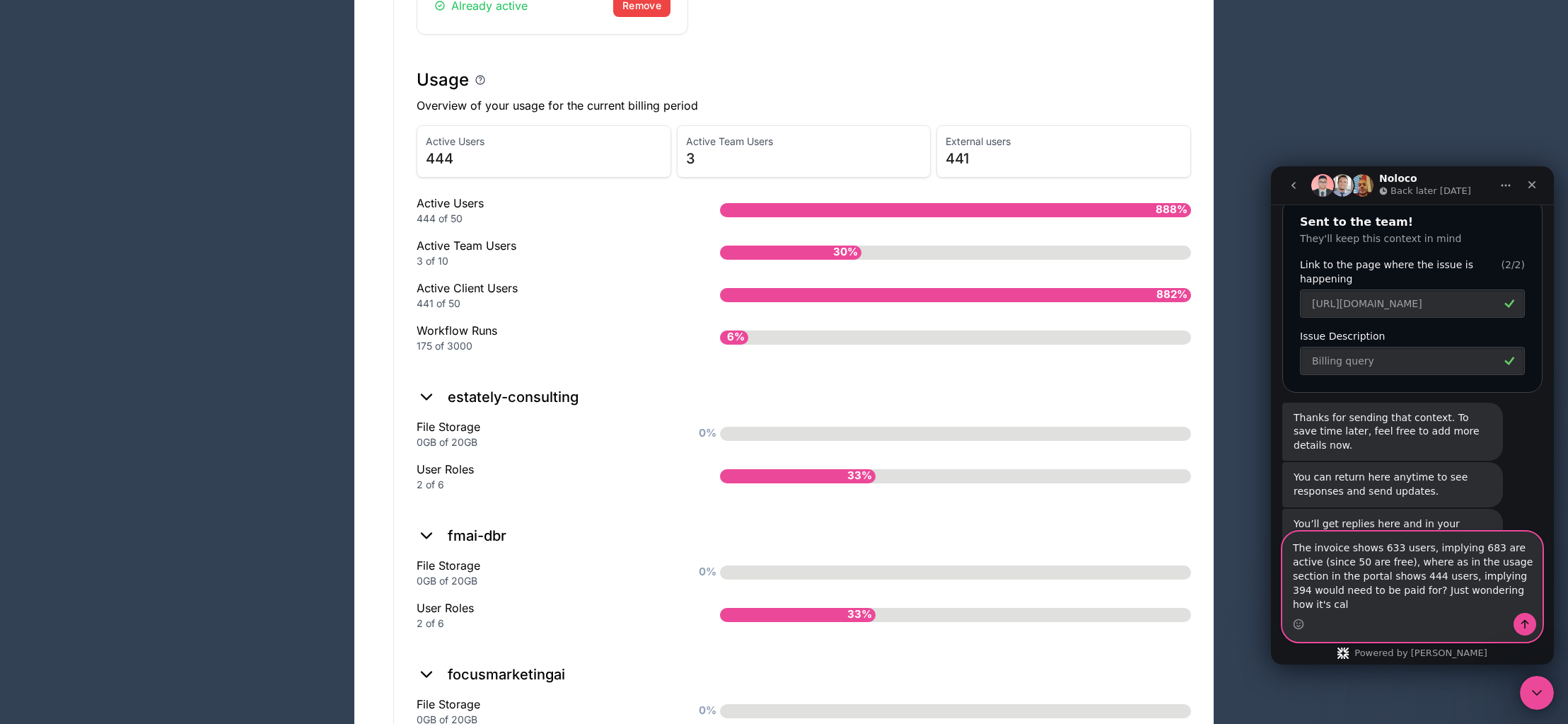
scroll to position [2160, 0]
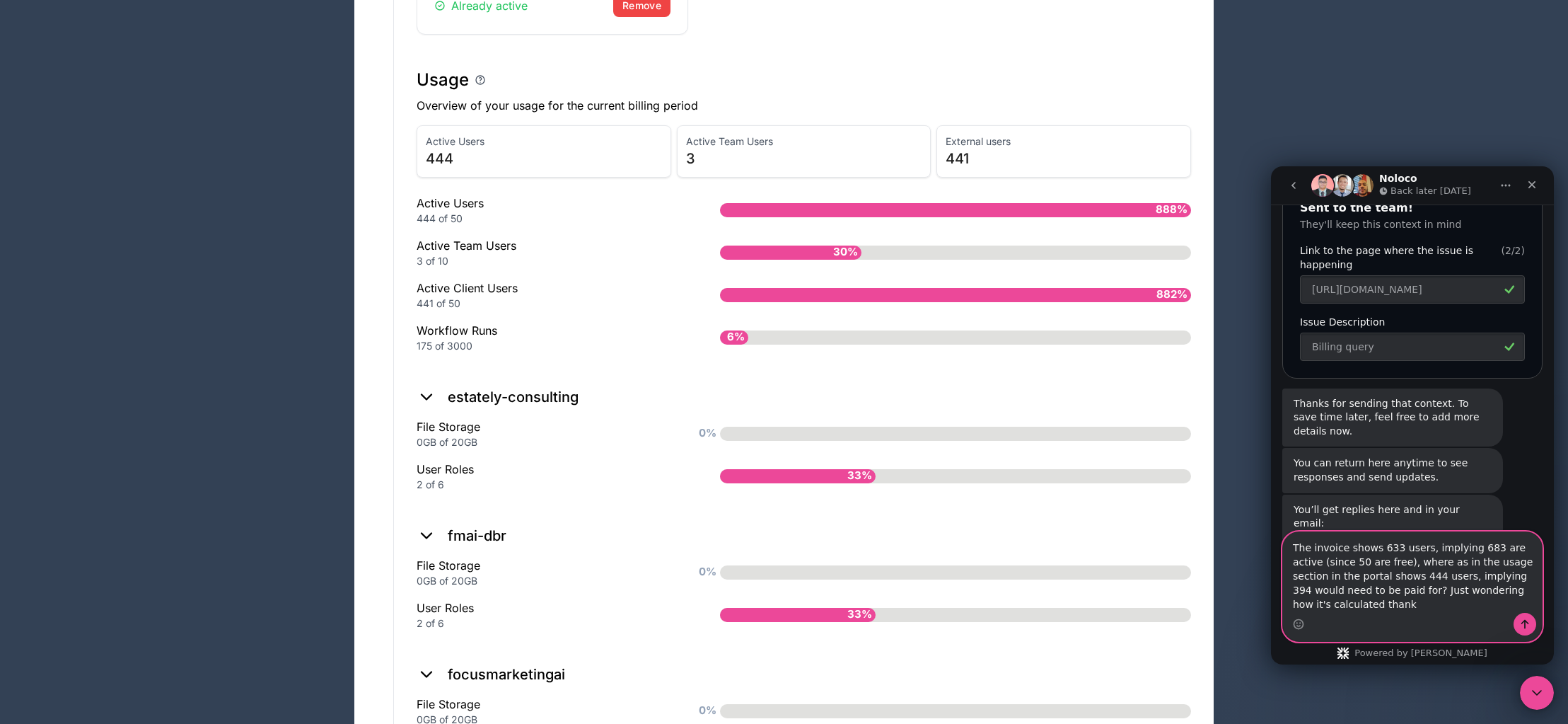
type textarea "The invoice shows 633 users, implying 683 are active (since 50 are free), where…"
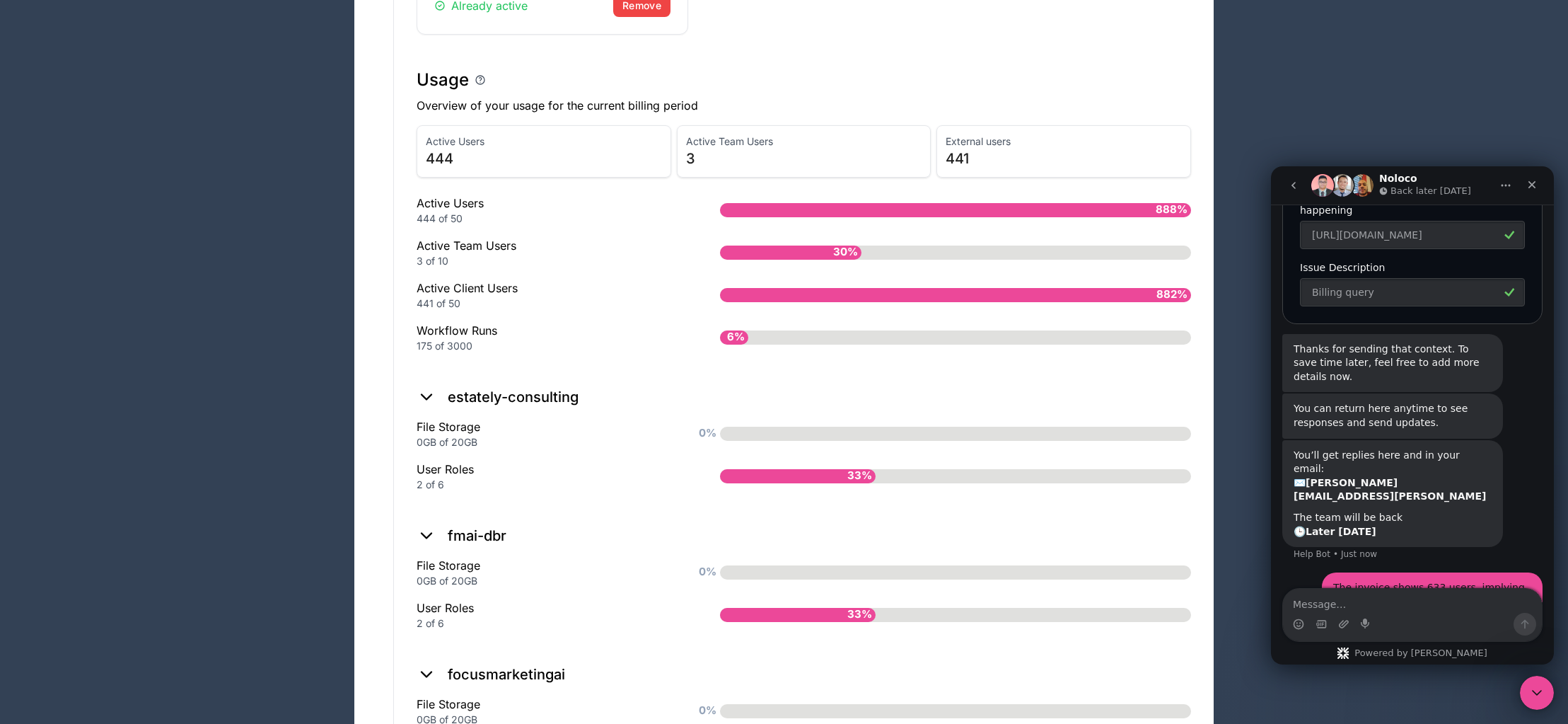
drag, startPoint x: 1410, startPoint y: 461, endPoint x: 1423, endPoint y: 526, distance: 66.3
click at [1423, 572] on div "The invoice shows 633 users, implying 683 are active (since 50 are free), where…" at bounding box center [1432, 622] width 220 height 101
drag, startPoint x: 1437, startPoint y: 519, endPoint x: 1438, endPoint y: 467, distance: 52.0
click at [1438, 581] on div "The invoice shows 633 users, implying 683 are active (since 50 are free), where…" at bounding box center [1433, 622] width 198 height 83
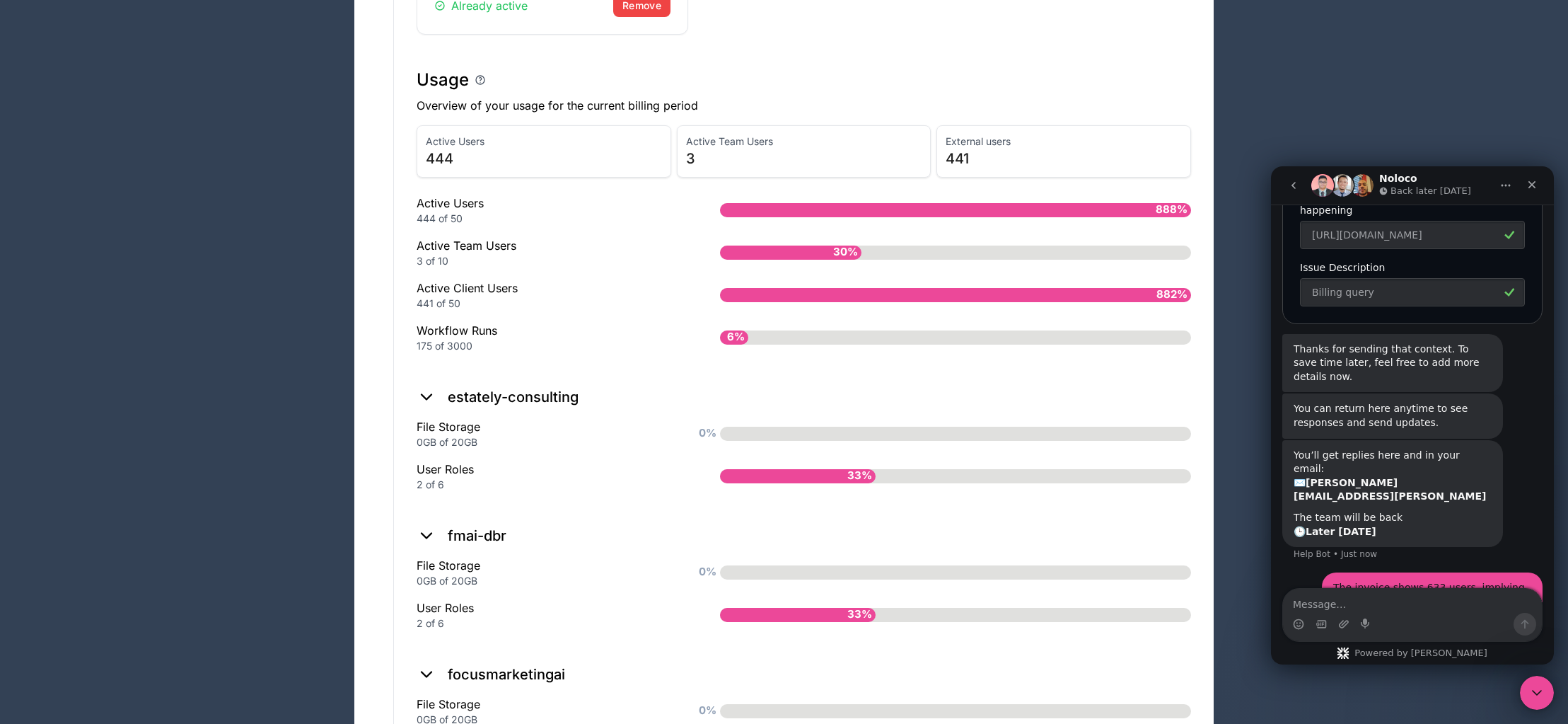
click at [1438, 581] on div "The invoice shows 633 users, implying 683 are active (since 50 are free), where…" at bounding box center [1433, 622] width 198 height 83
drag, startPoint x: 1444, startPoint y: 454, endPoint x: 1455, endPoint y: 513, distance: 60.0
click at [1455, 581] on div "The invoice shows 633 users, implying 683 are active (since 50 are free), where…" at bounding box center [1433, 622] width 198 height 83
drag, startPoint x: 1471, startPoint y: 460, endPoint x: 1474, endPoint y: 523, distance: 63.1
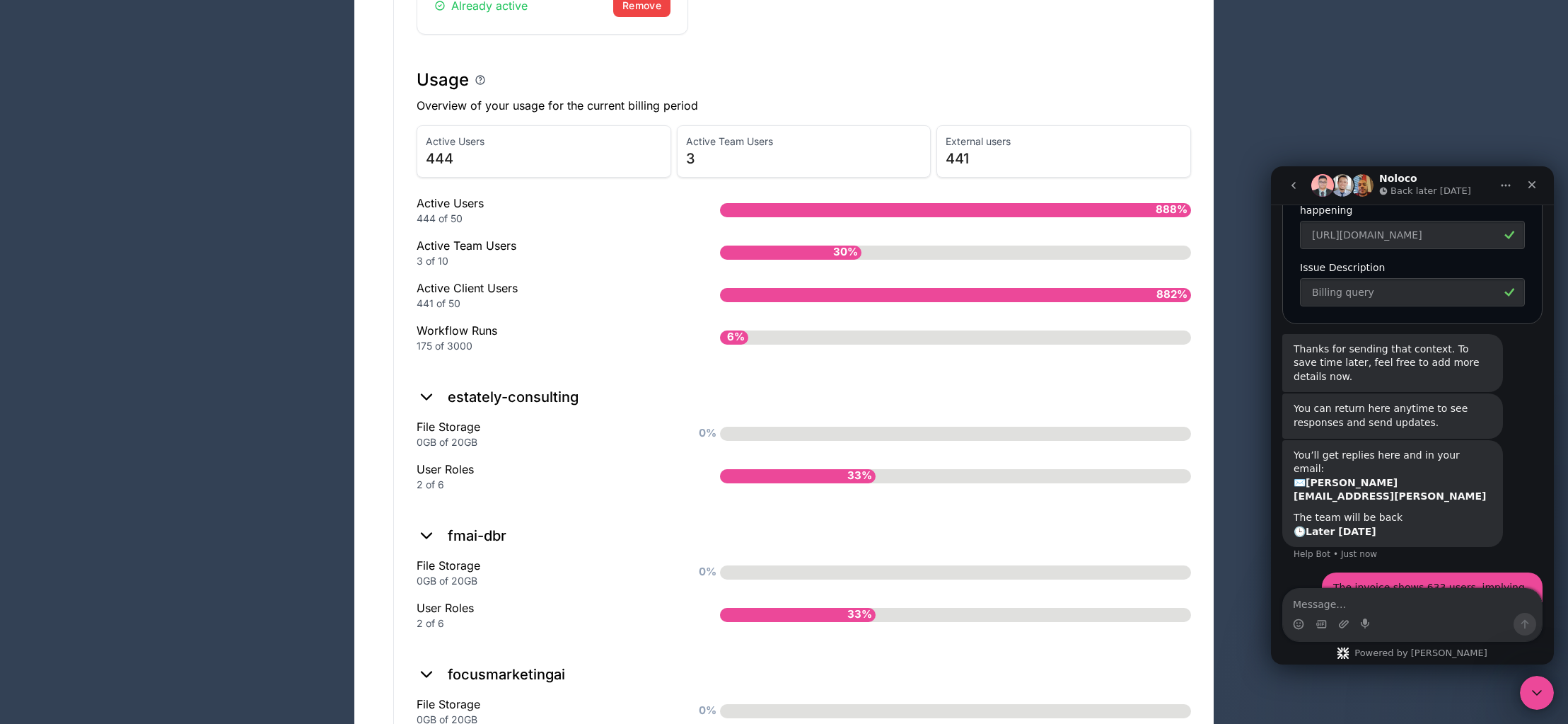
click at [1474, 581] on div "The invoice shows 633 users, implying 683 are active (since 50 are free), where…" at bounding box center [1433, 622] width 198 height 83
drag, startPoint x: 1467, startPoint y: 515, endPoint x: 1446, endPoint y: 486, distance: 35.8
click at [1446, 581] on div "The invoice shows 633 users, implying 683 are active (since 50 are free), where…" at bounding box center [1433, 622] width 198 height 83
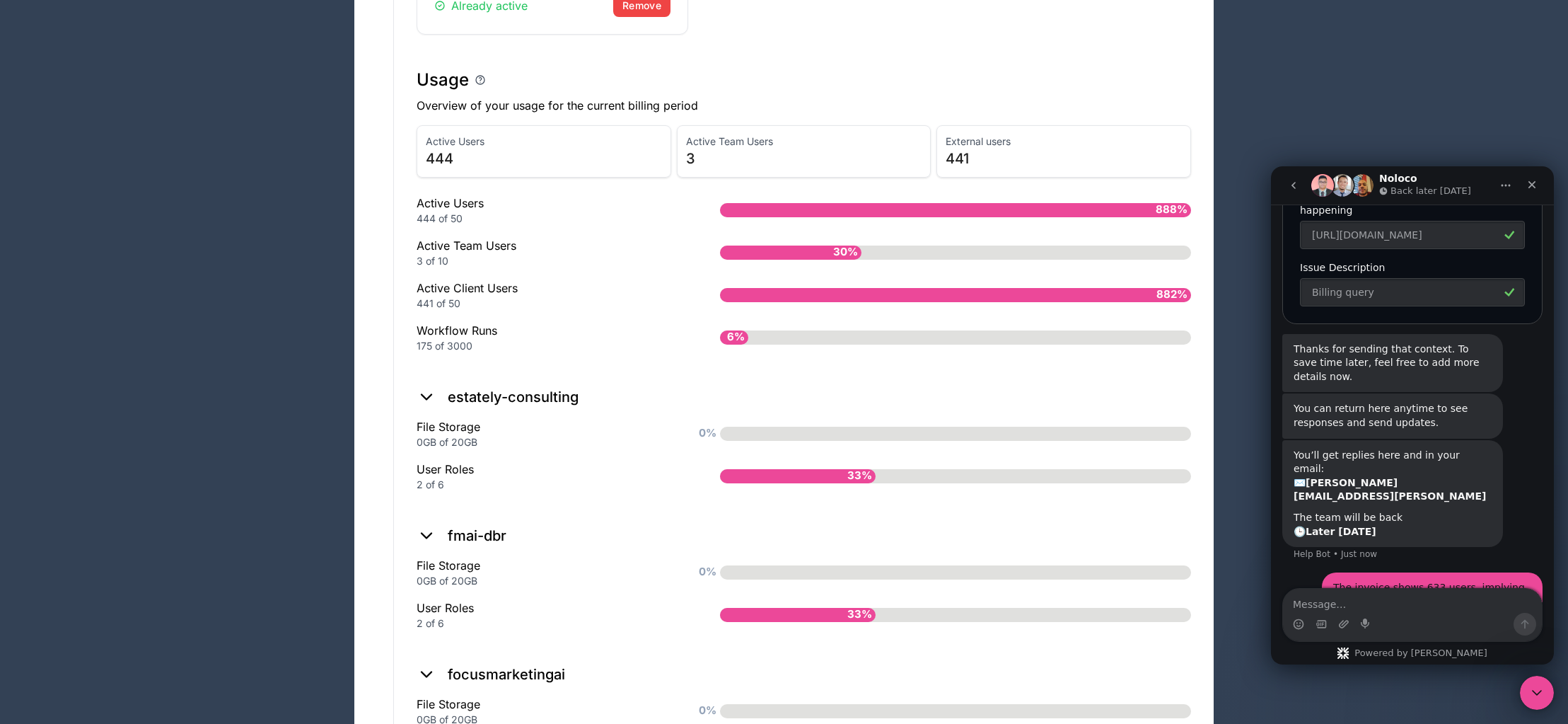
drag, startPoint x: 1444, startPoint y: 479, endPoint x: 1463, endPoint y: 517, distance: 42.5
click at [1463, 581] on div "The invoice shows 633 users, implying 683 are active (since 50 are free), where…" at bounding box center [1433, 622] width 198 height 83
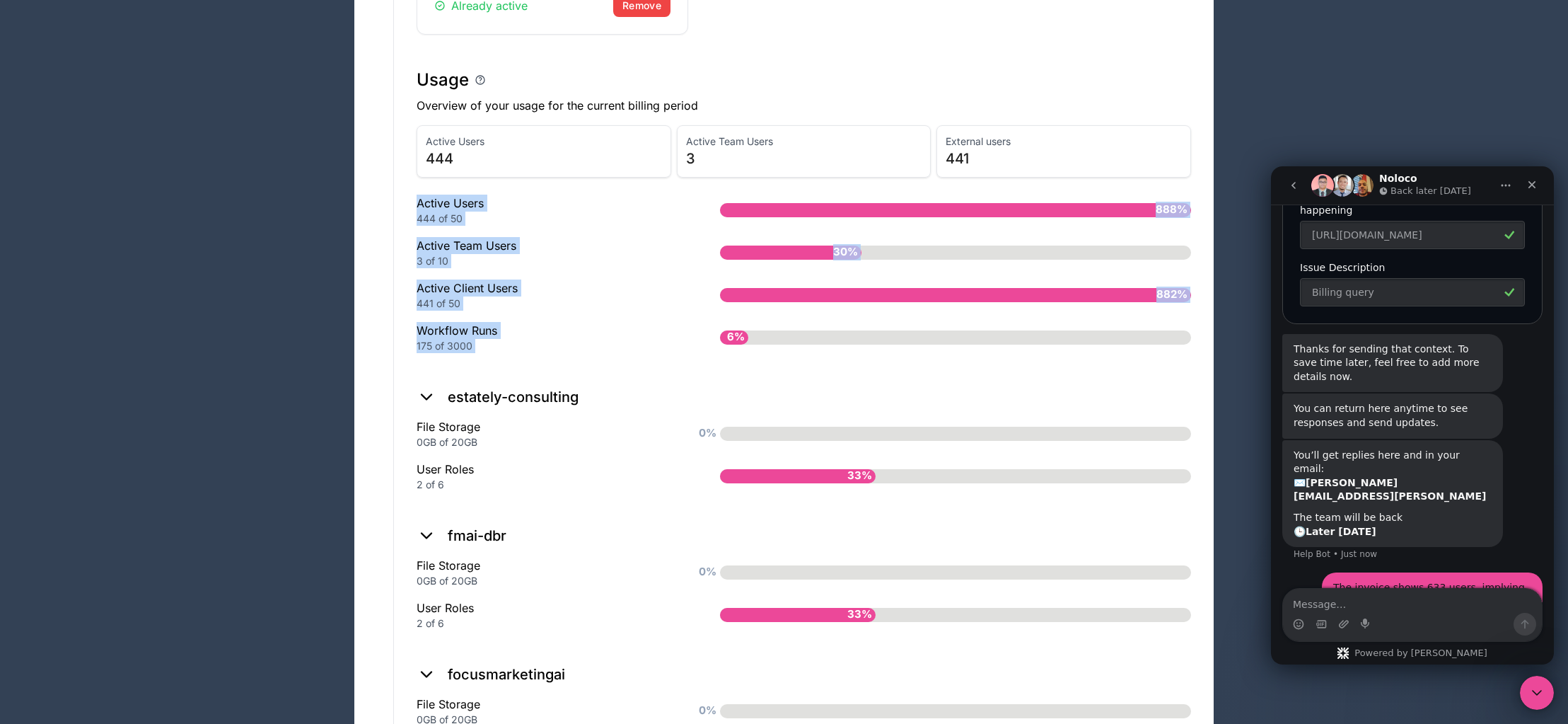
drag, startPoint x: 1009, startPoint y: 158, endPoint x: 1160, endPoint y: 312, distance: 215.7
click at [1159, 312] on div "Active Users 444 Active Team Users 3 External users 441 Active Users 444 of 50 …" at bounding box center [804, 245] width 774 height 239
click at [1160, 312] on div "Active Users 444 of 50 888% Active Team Users 3 of 10 30% Active Client Users 4…" at bounding box center [804, 273] width 774 height 158
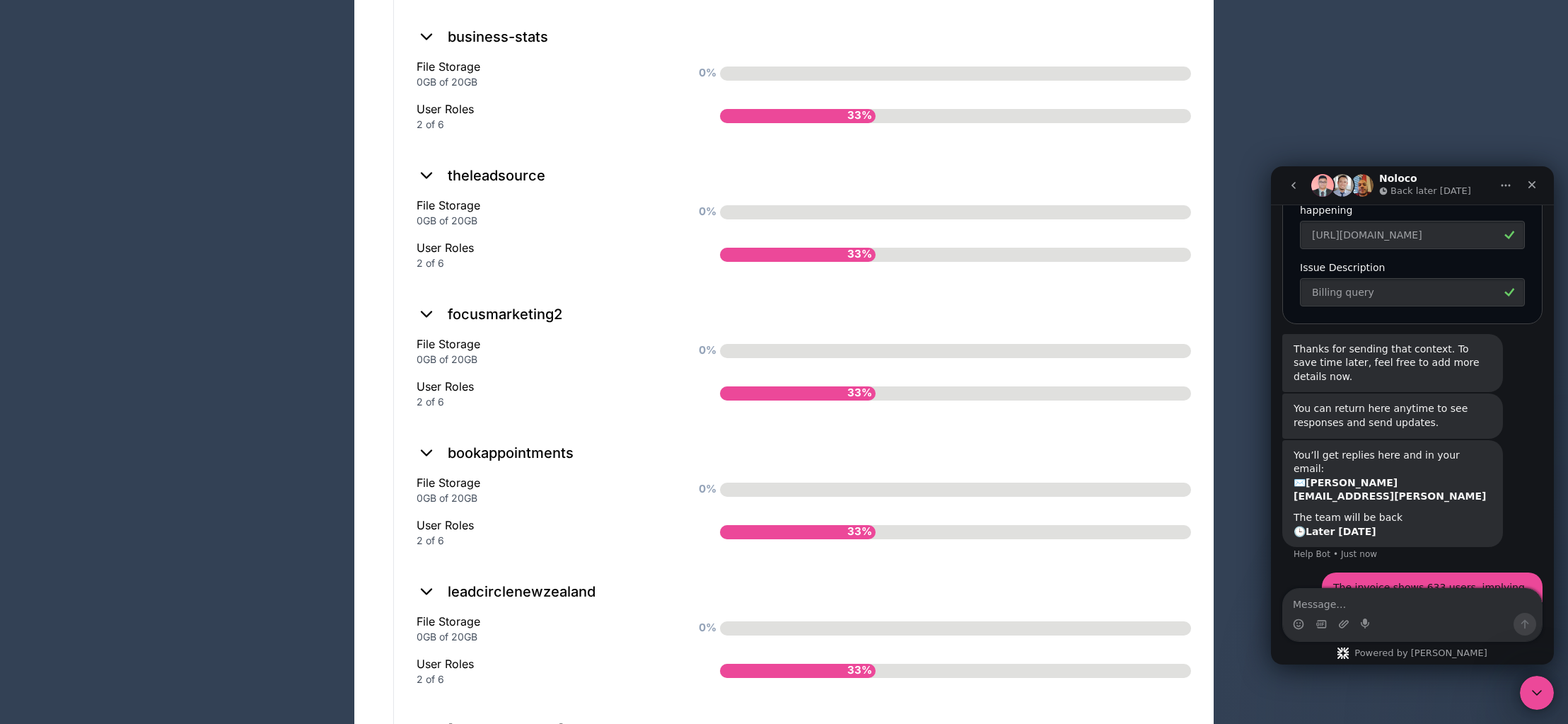
scroll to position [2019, 0]
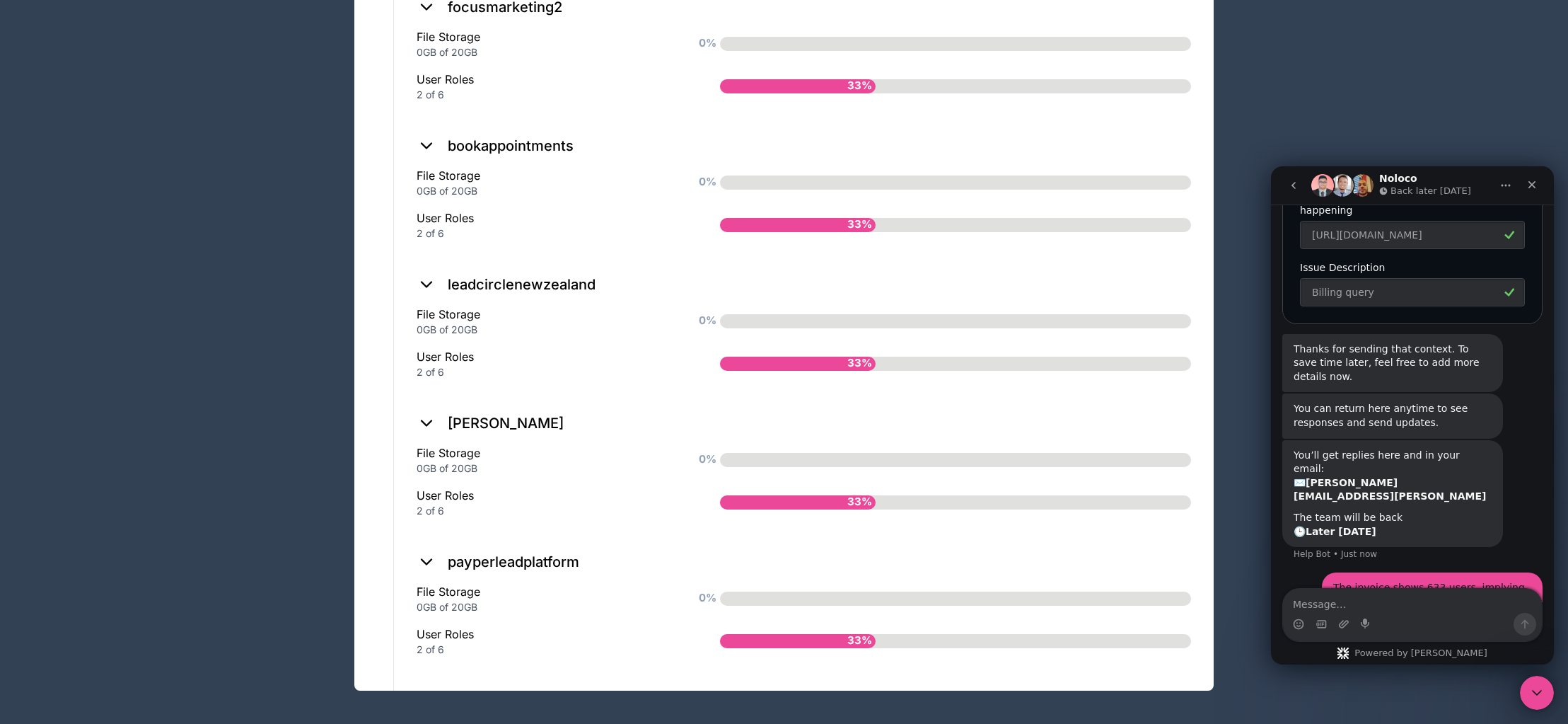
drag, startPoint x: 1459, startPoint y: 482, endPoint x: 1471, endPoint y: 524, distance: 43.7
click at [1471, 581] on div "The invoice shows 633 users, implying 683 are active (since 50 are free), where…" at bounding box center [1433, 622] width 198 height 83
drag, startPoint x: 1469, startPoint y: 521, endPoint x: 1441, endPoint y: 465, distance: 62.6
click at [1441, 572] on div "The invoice shows 633 users, implying 683 are active (since 50 are free), where…" at bounding box center [1432, 622] width 220 height 101
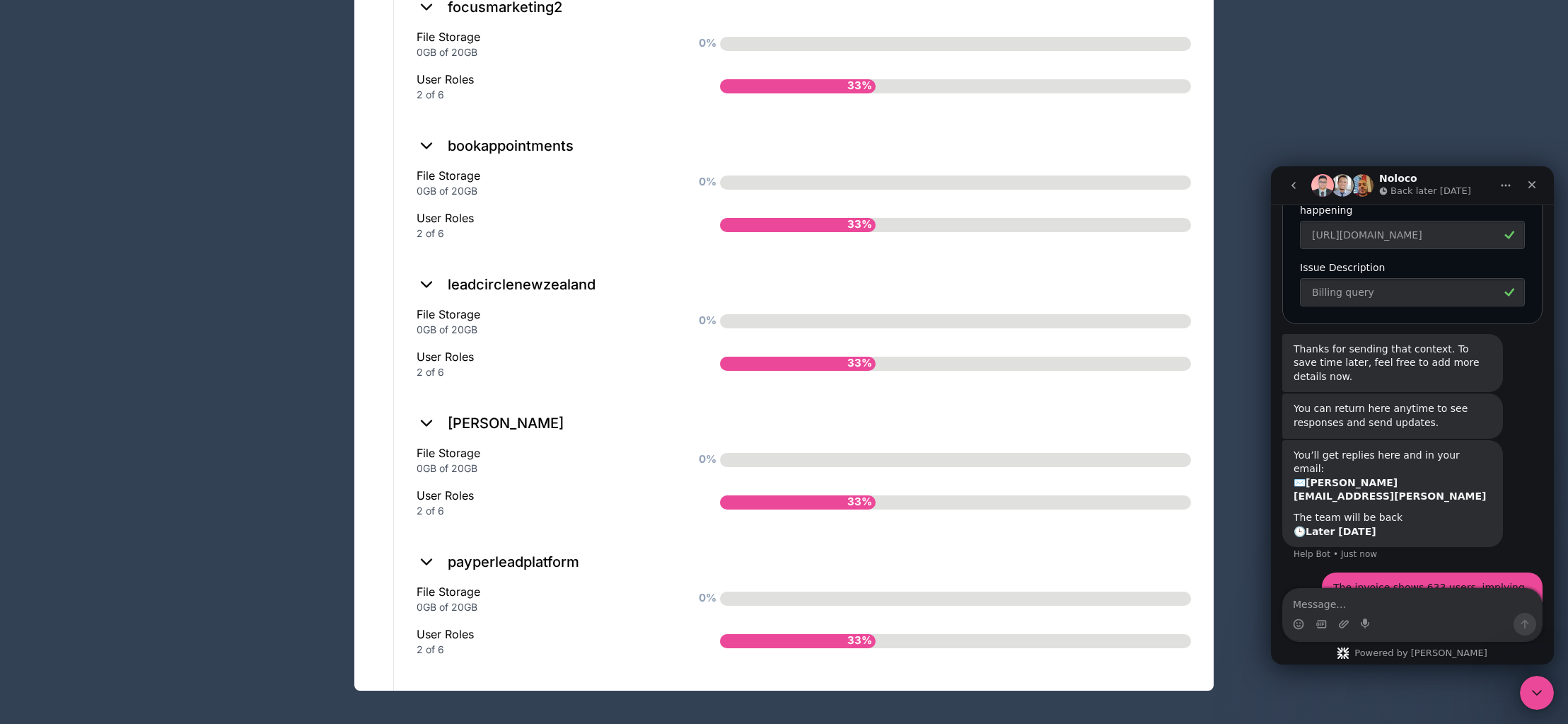
click at [1441, 581] on div "The invoice shows 633 users, implying 683 are active (since 50 are free), where…" at bounding box center [1433, 622] width 198 height 83
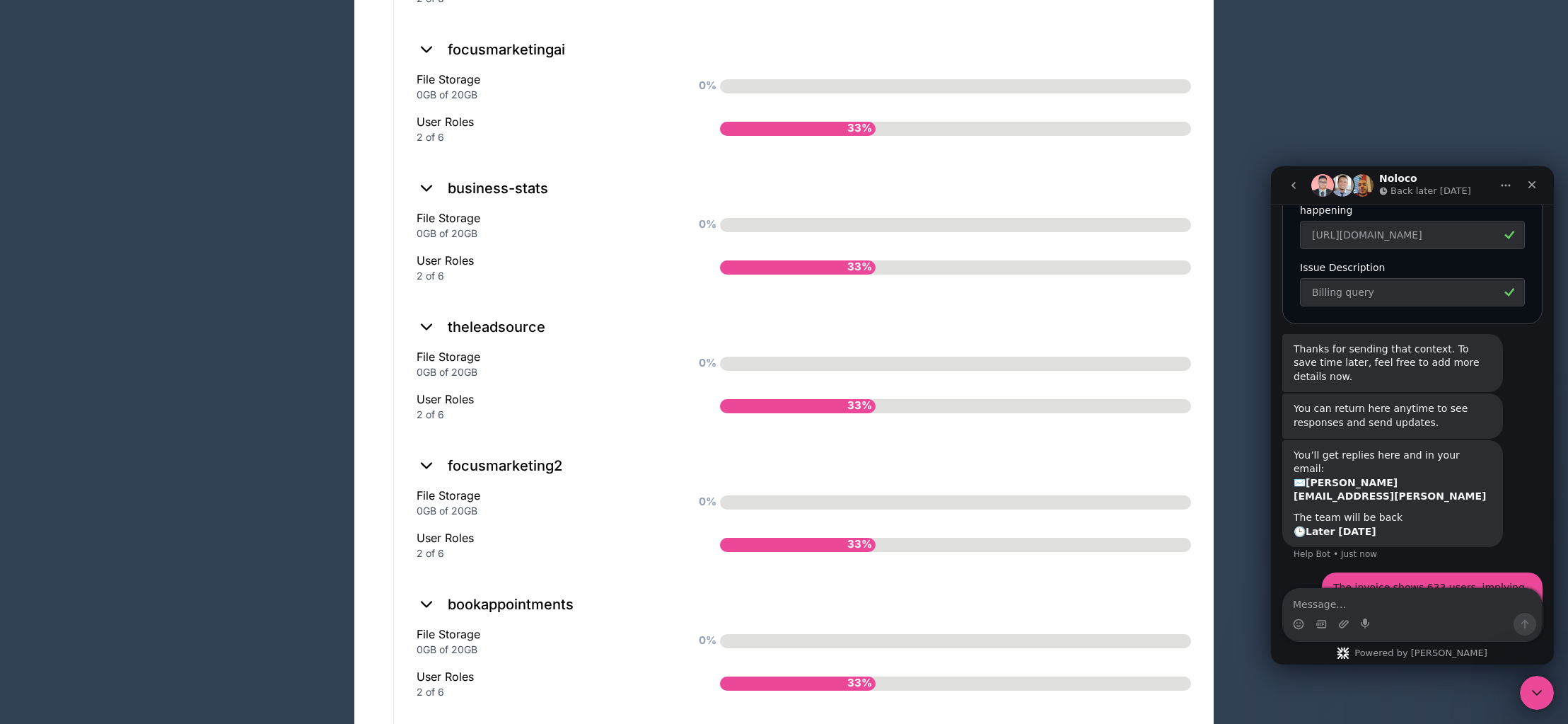
scroll to position [1542, 0]
